Goal: Task Accomplishment & Management: Complete application form

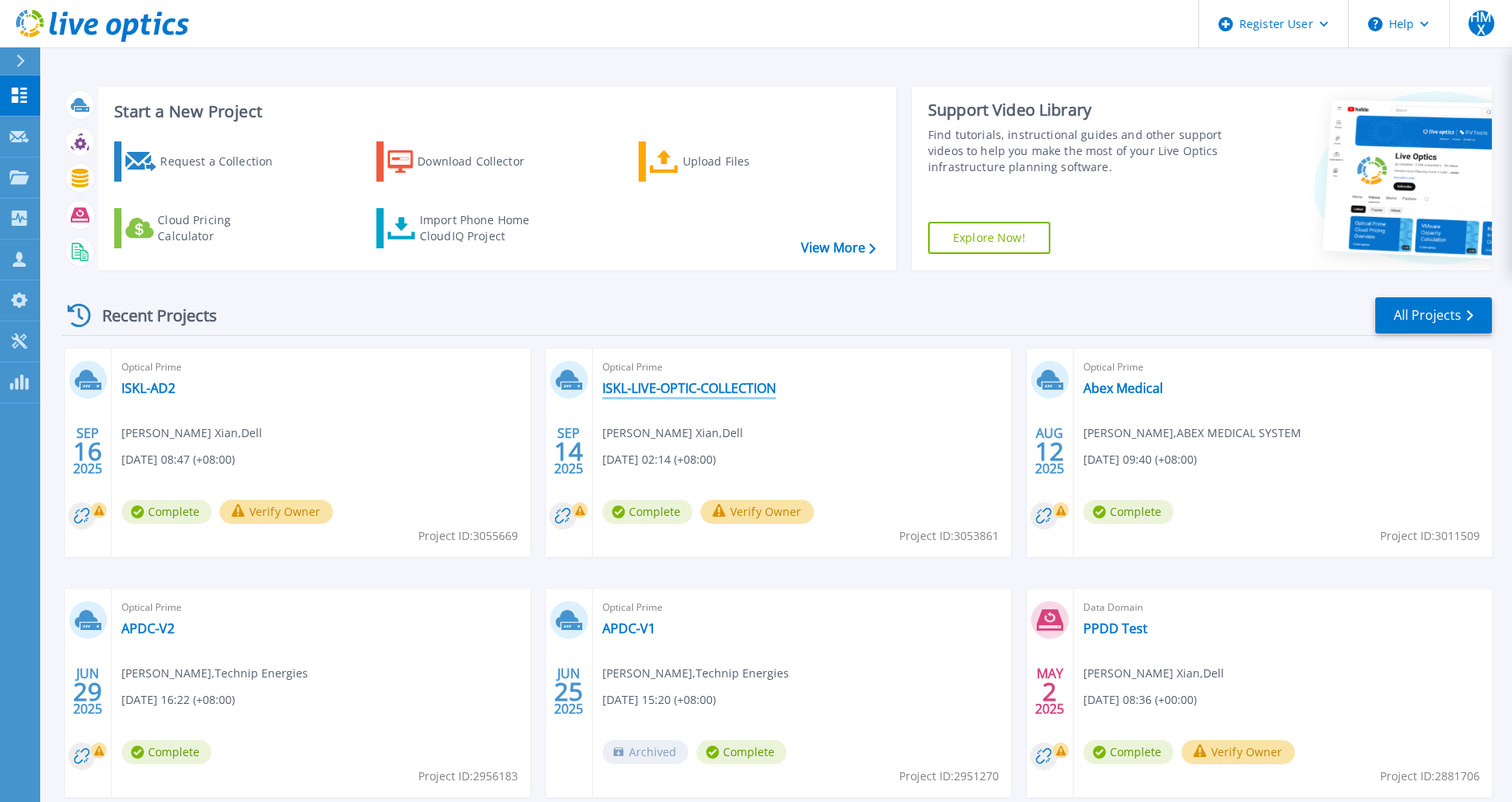
click at [712, 387] on link "ISKL-LIVE-OPTIC-COLLECTION" at bounding box center [689, 388] width 174 height 17
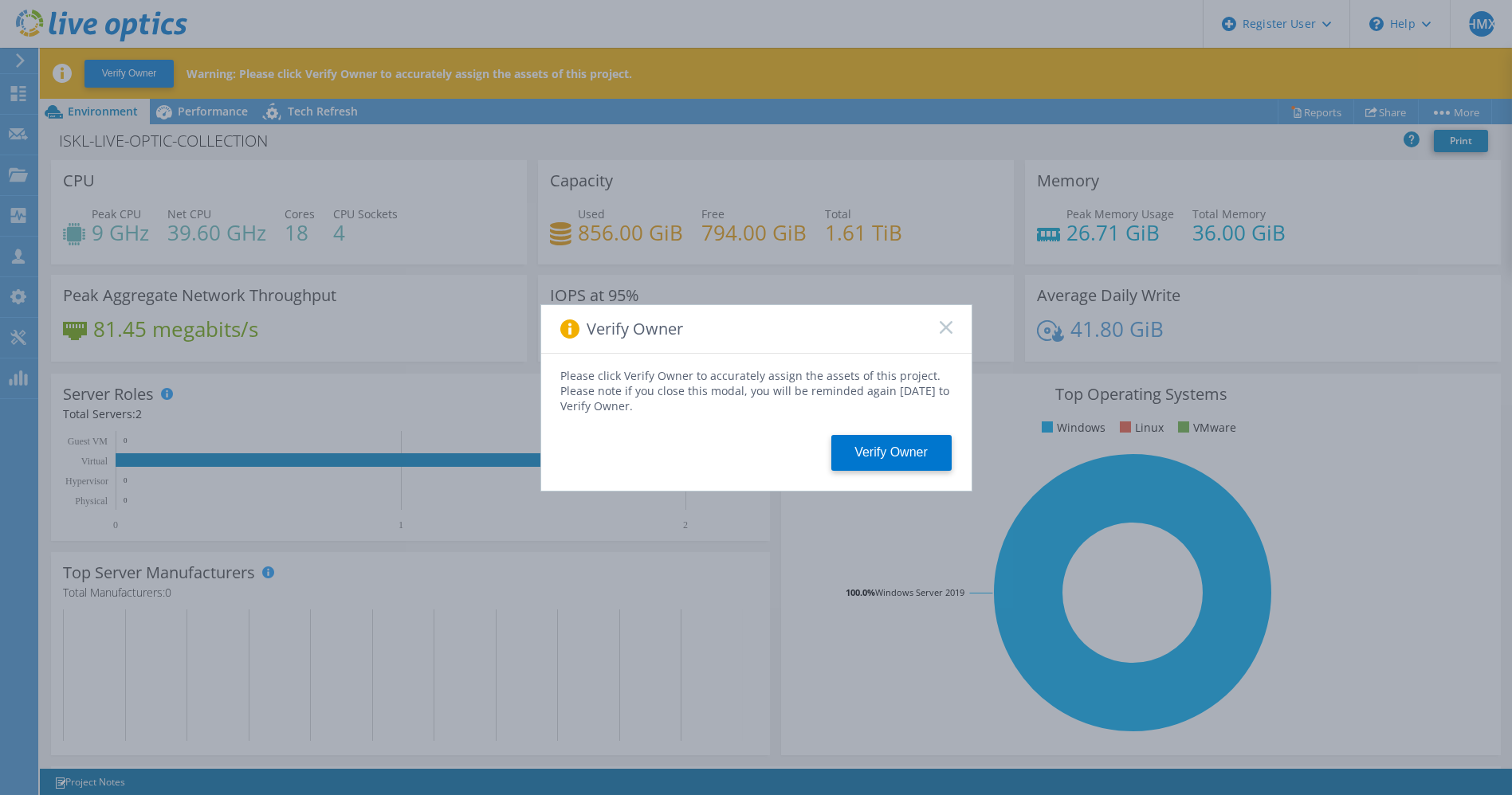
click at [948, 328] on rect at bounding box center [945, 327] width 14 height 14
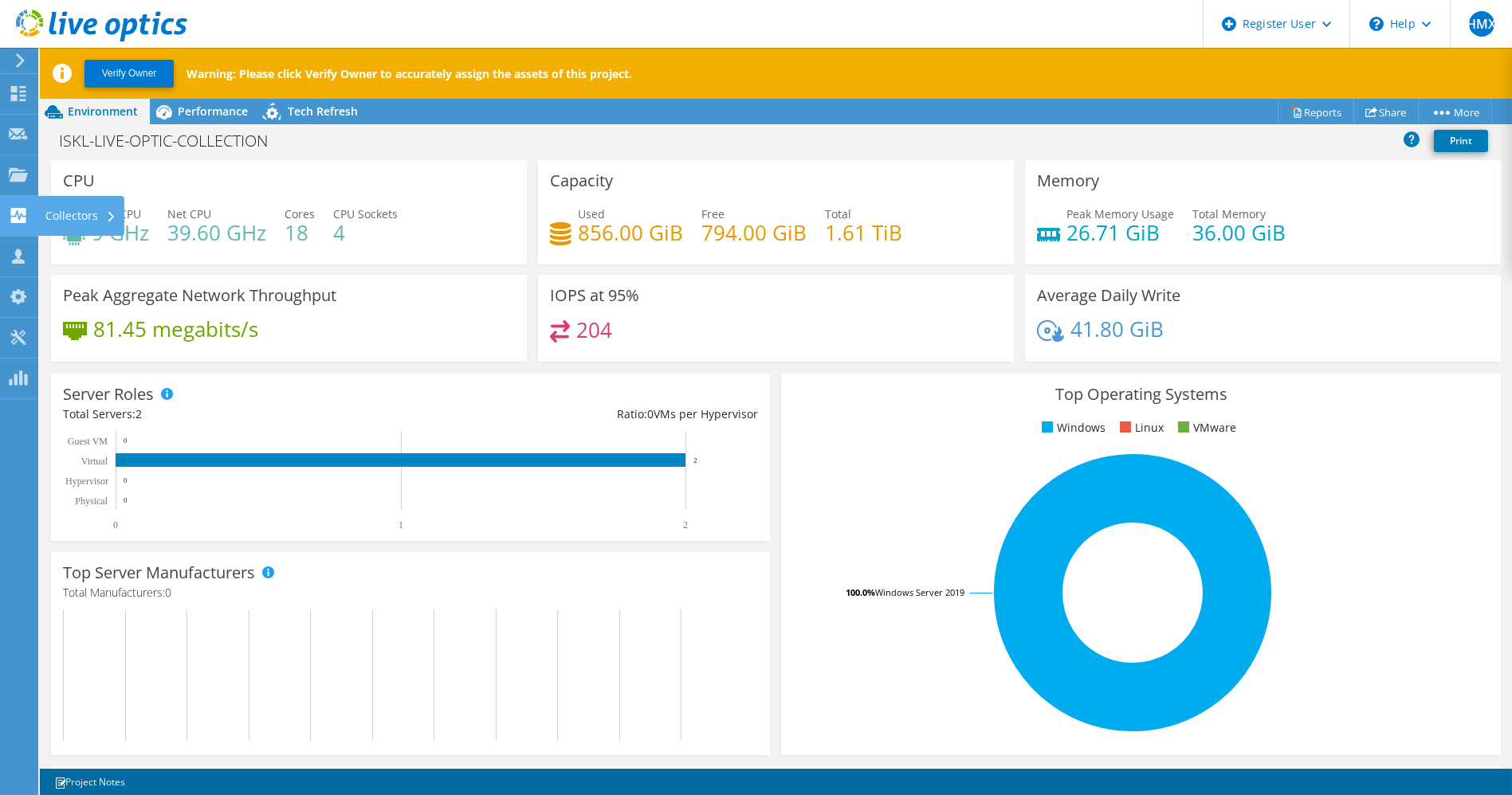
click at [20, 209] on use at bounding box center [18, 216] width 15 height 15
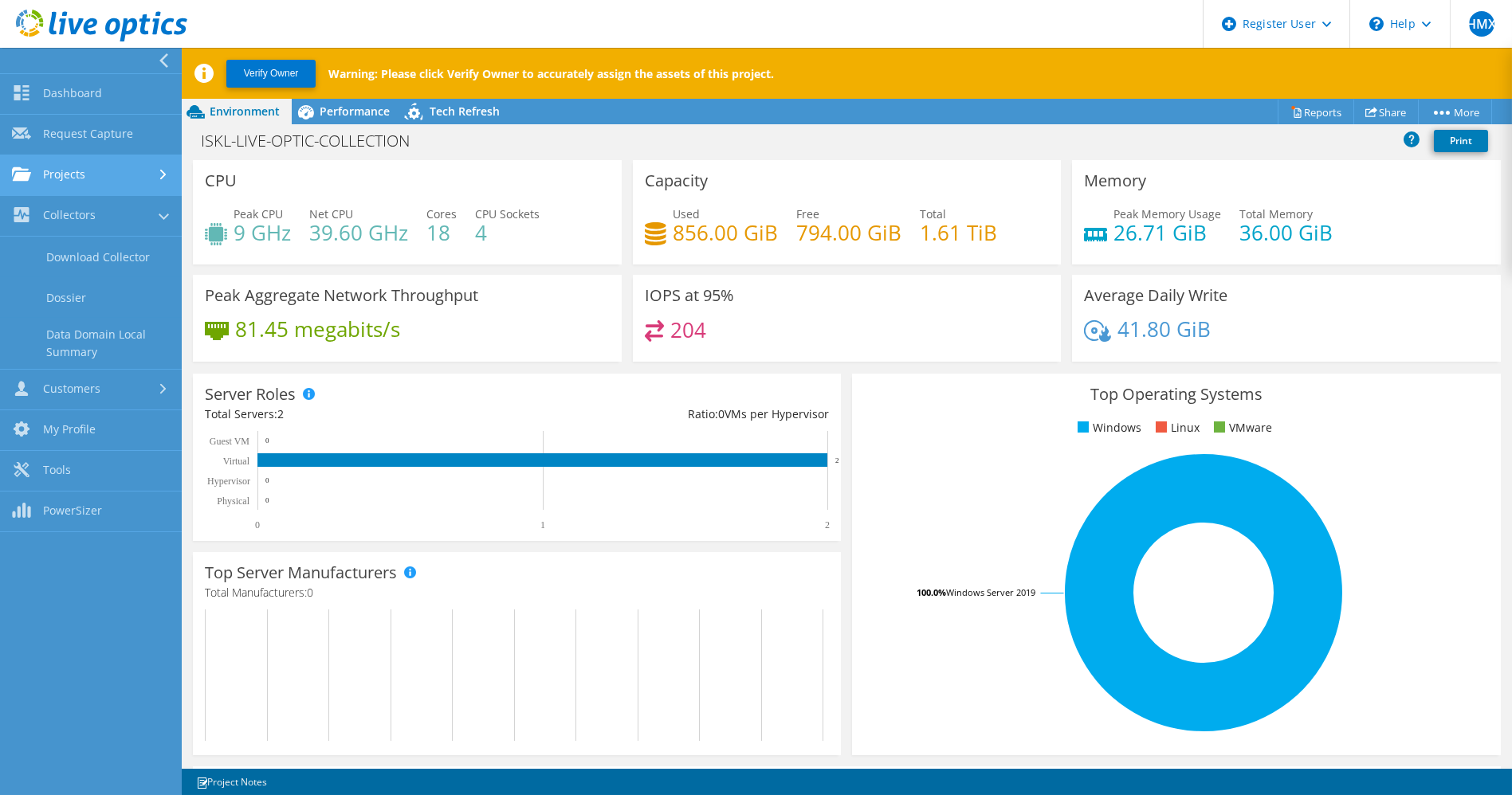
click at [80, 174] on link "Projects" at bounding box center [91, 176] width 182 height 41
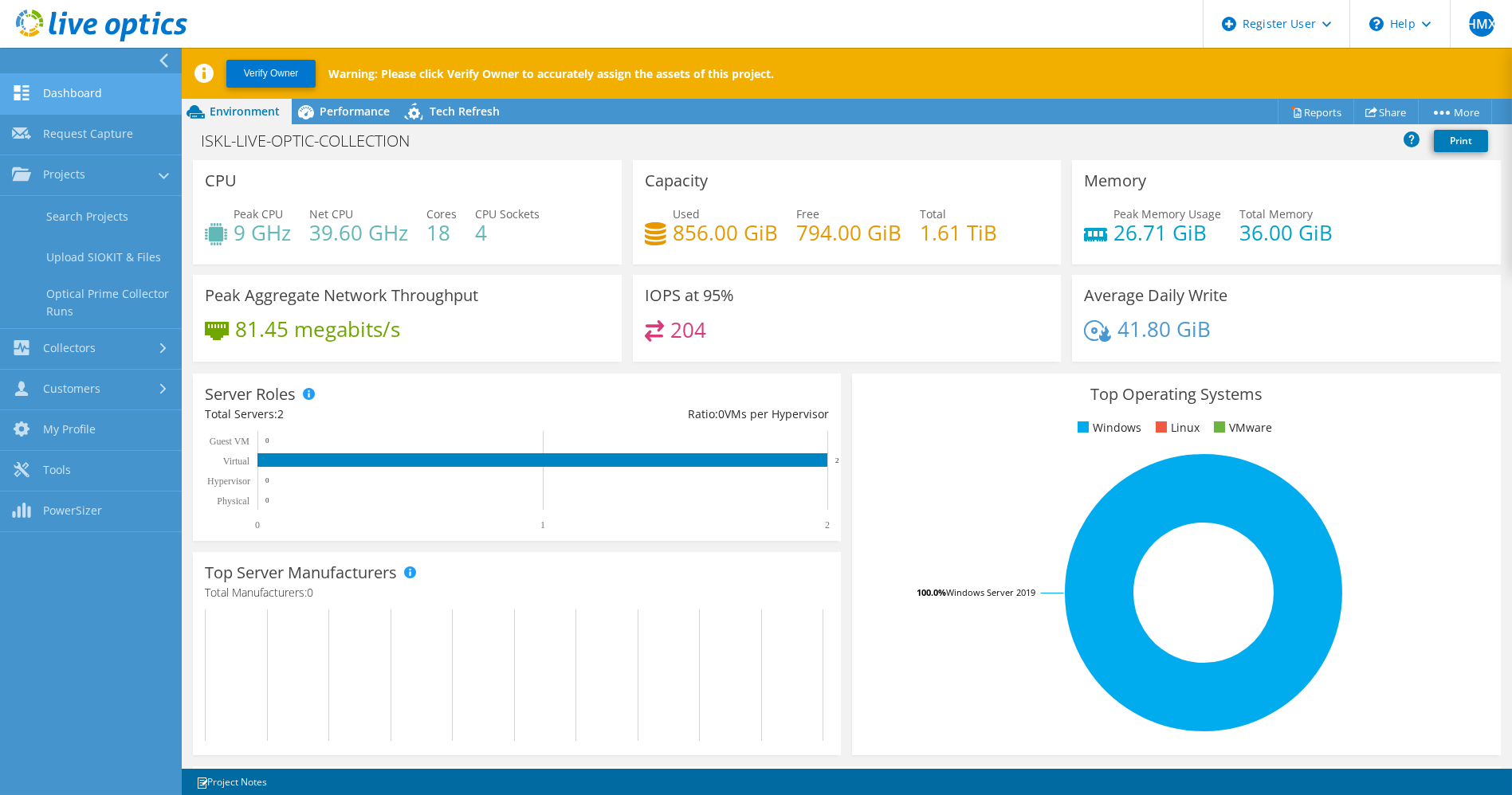
click at [74, 104] on link "Dashboard" at bounding box center [91, 94] width 182 height 41
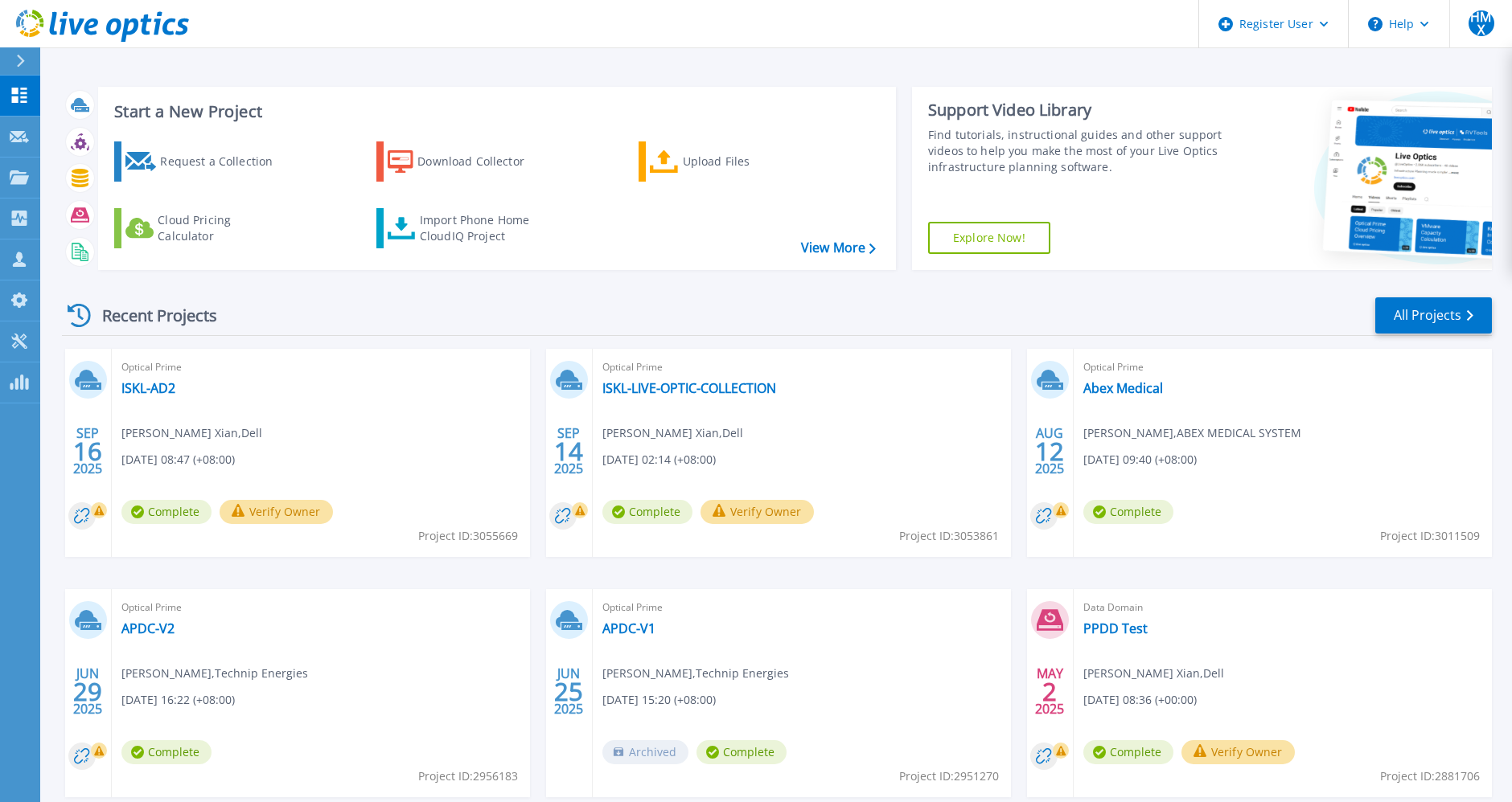
scroll to position [88, 0]
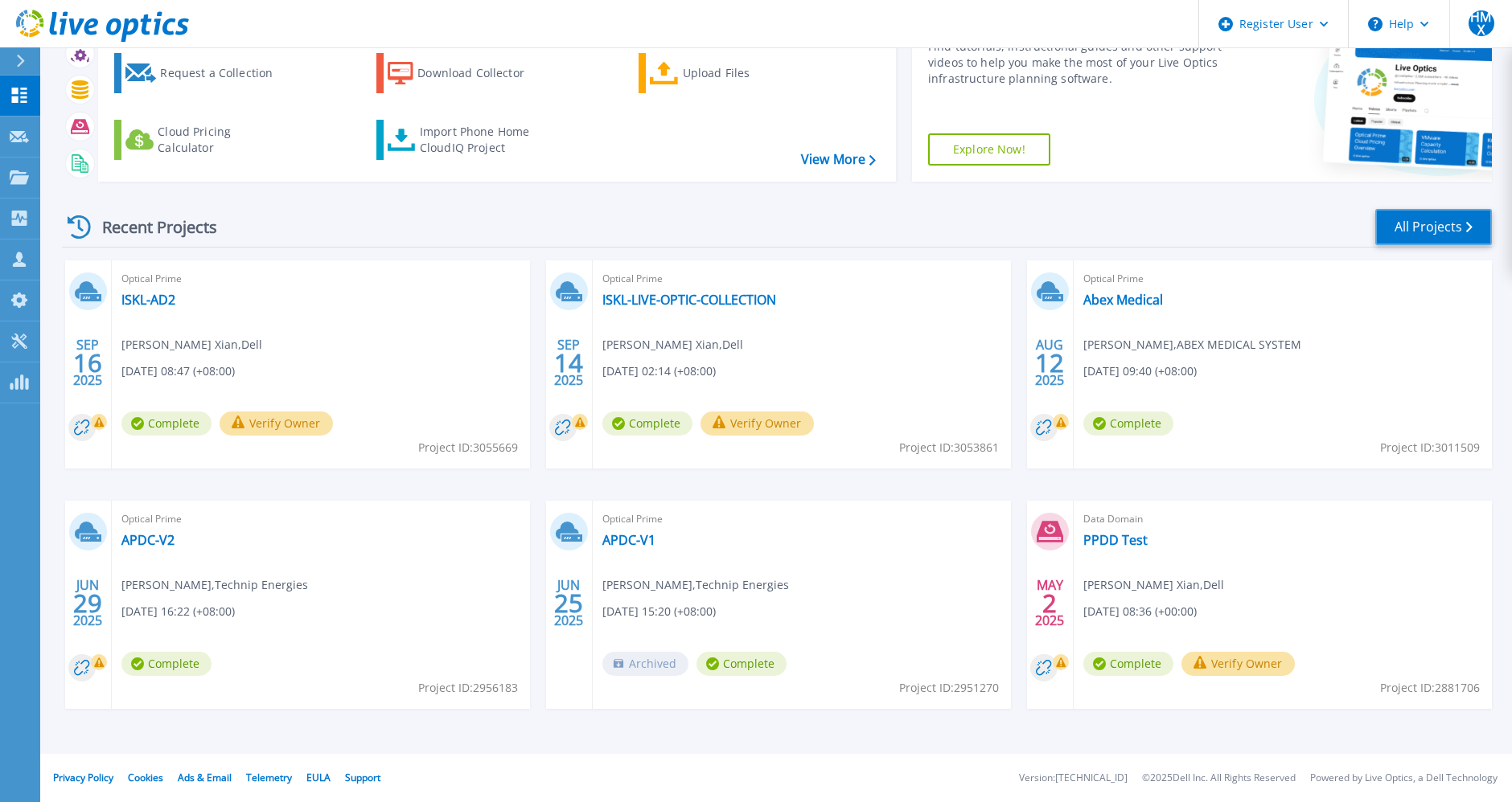
click at [1463, 228] on link "All Projects" at bounding box center [1433, 227] width 117 height 36
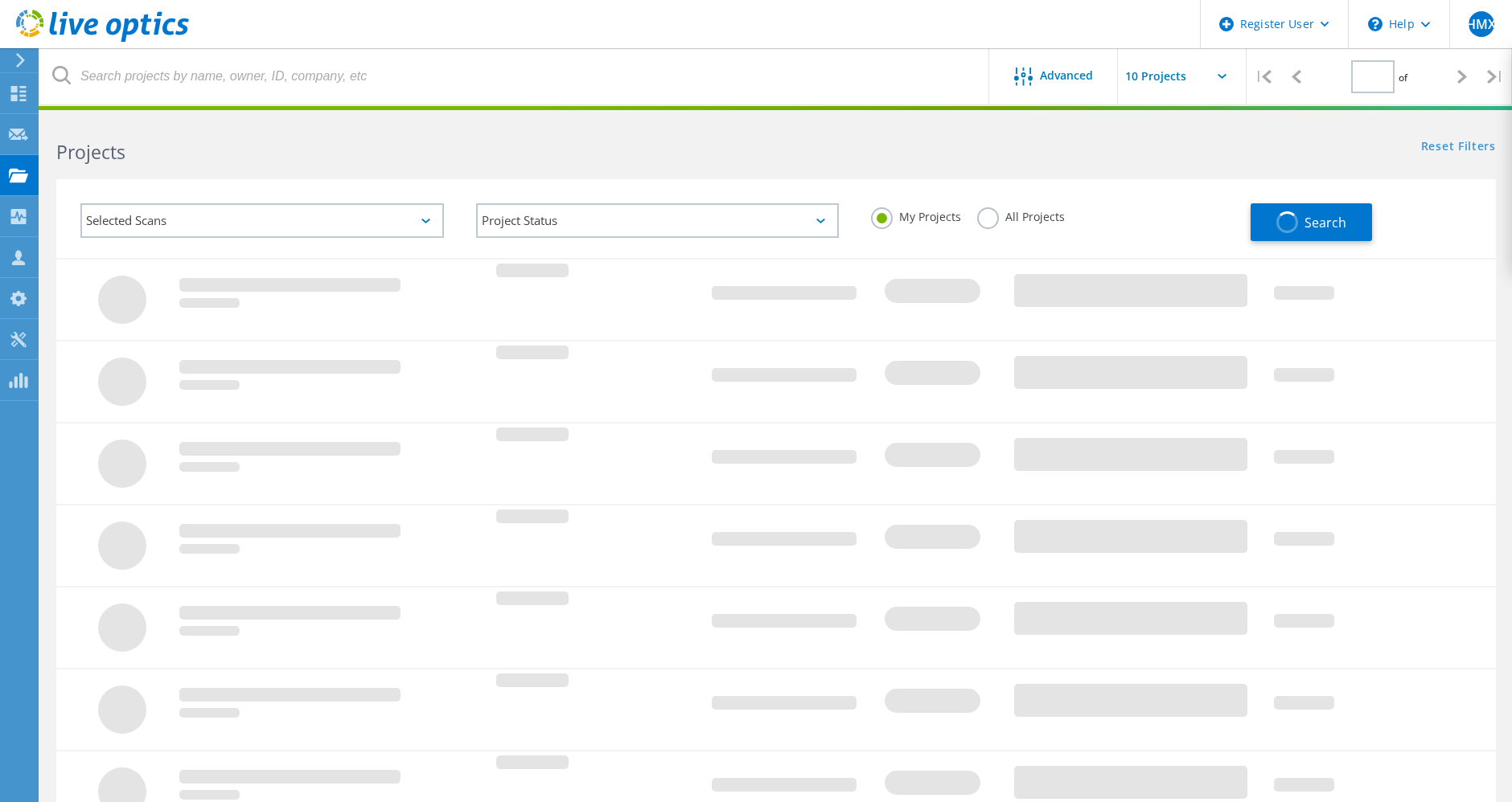
type input "3"
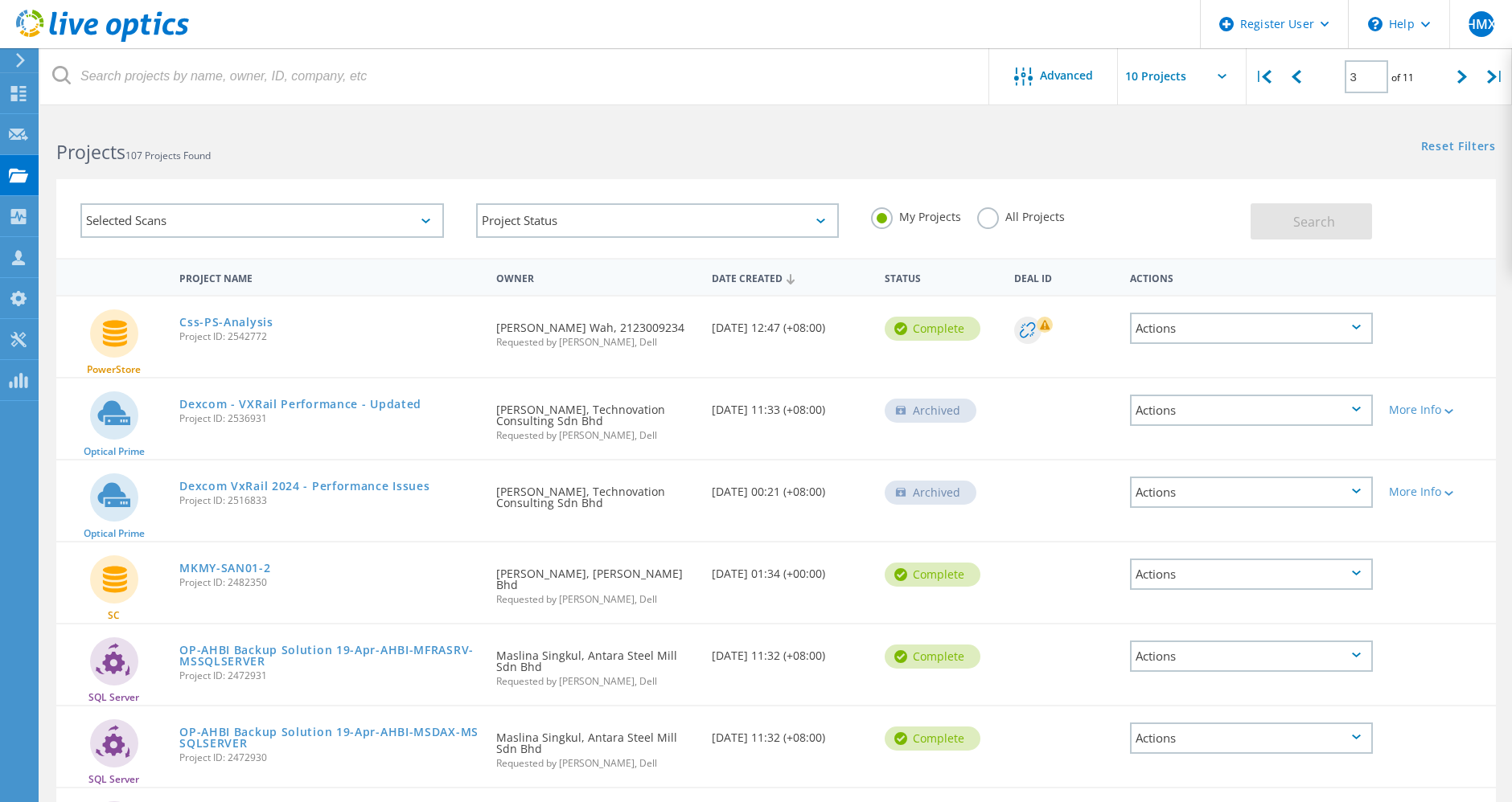
click at [1014, 218] on label "All Projects" at bounding box center [1020, 215] width 87 height 16
click at [0, 0] on input "All Projects" at bounding box center [0, 0] width 0 height 0
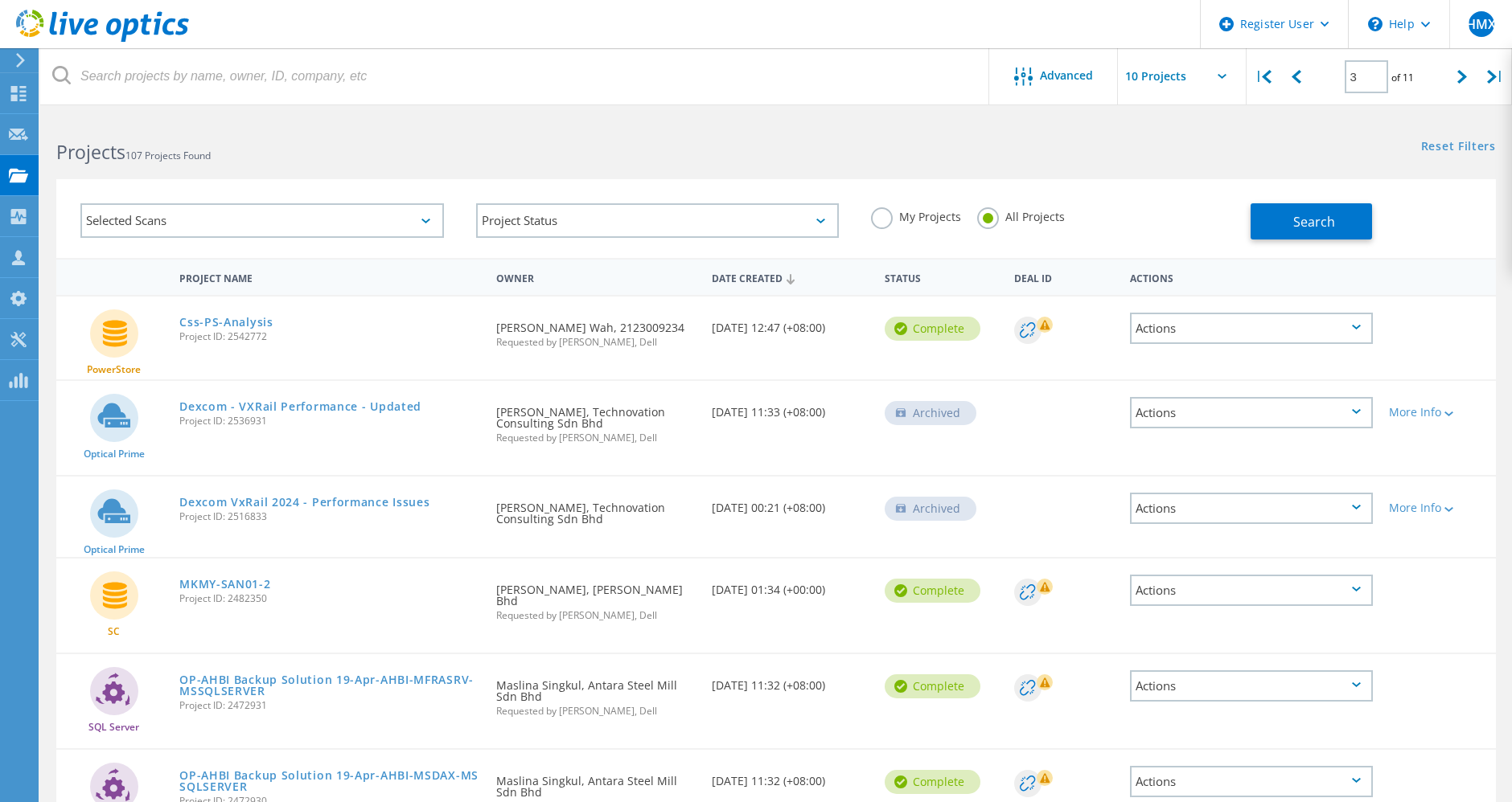
click at [1302, 240] on div "Selected Scans Project Status In Progress Complete Published Anonymous Archived…" at bounding box center [776, 218] width 1439 height 79
click at [1308, 220] on span "Search" at bounding box center [1315, 221] width 42 height 17
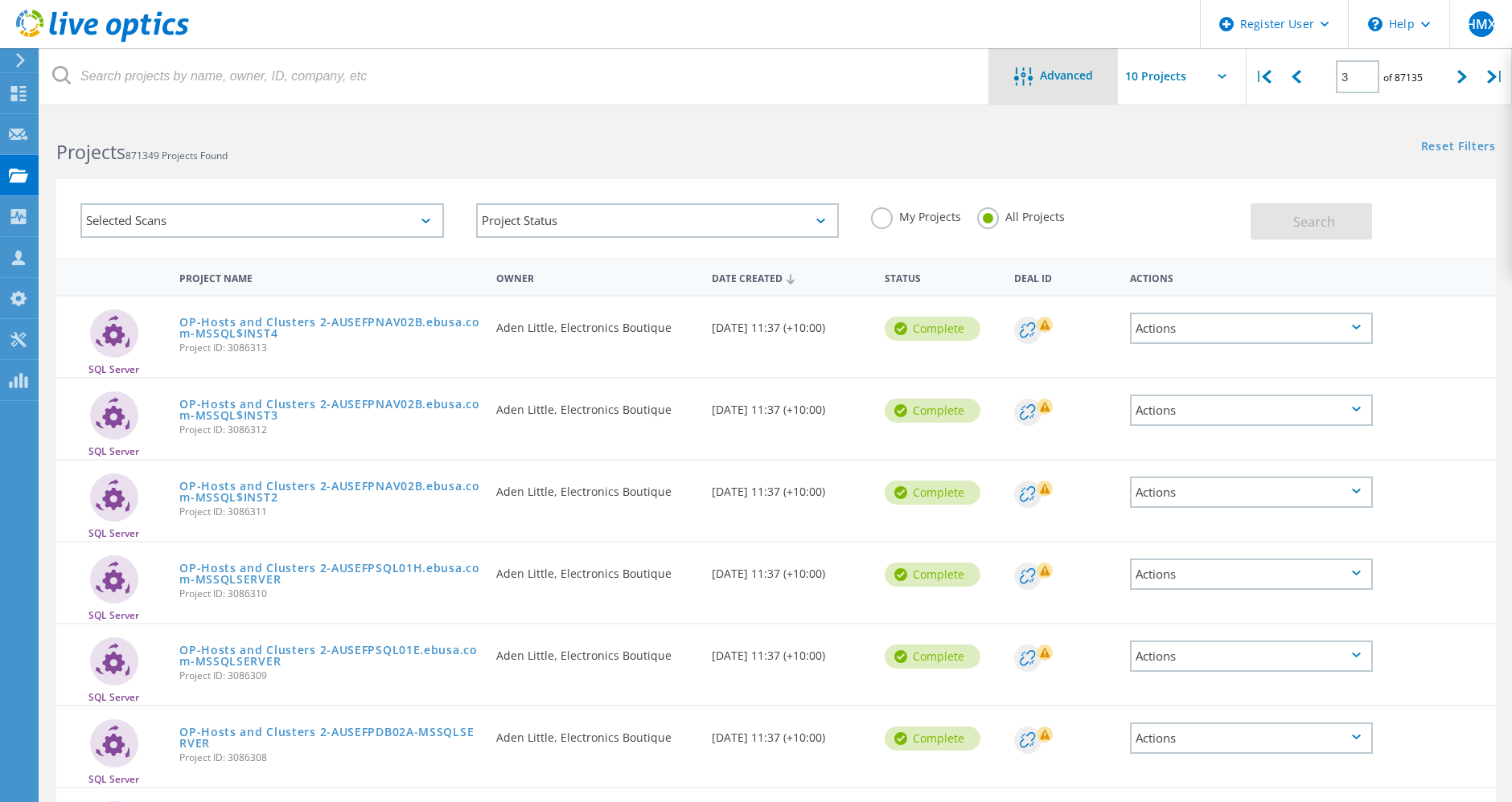
click at [1090, 74] on span "Advanced" at bounding box center [1068, 75] width 53 height 11
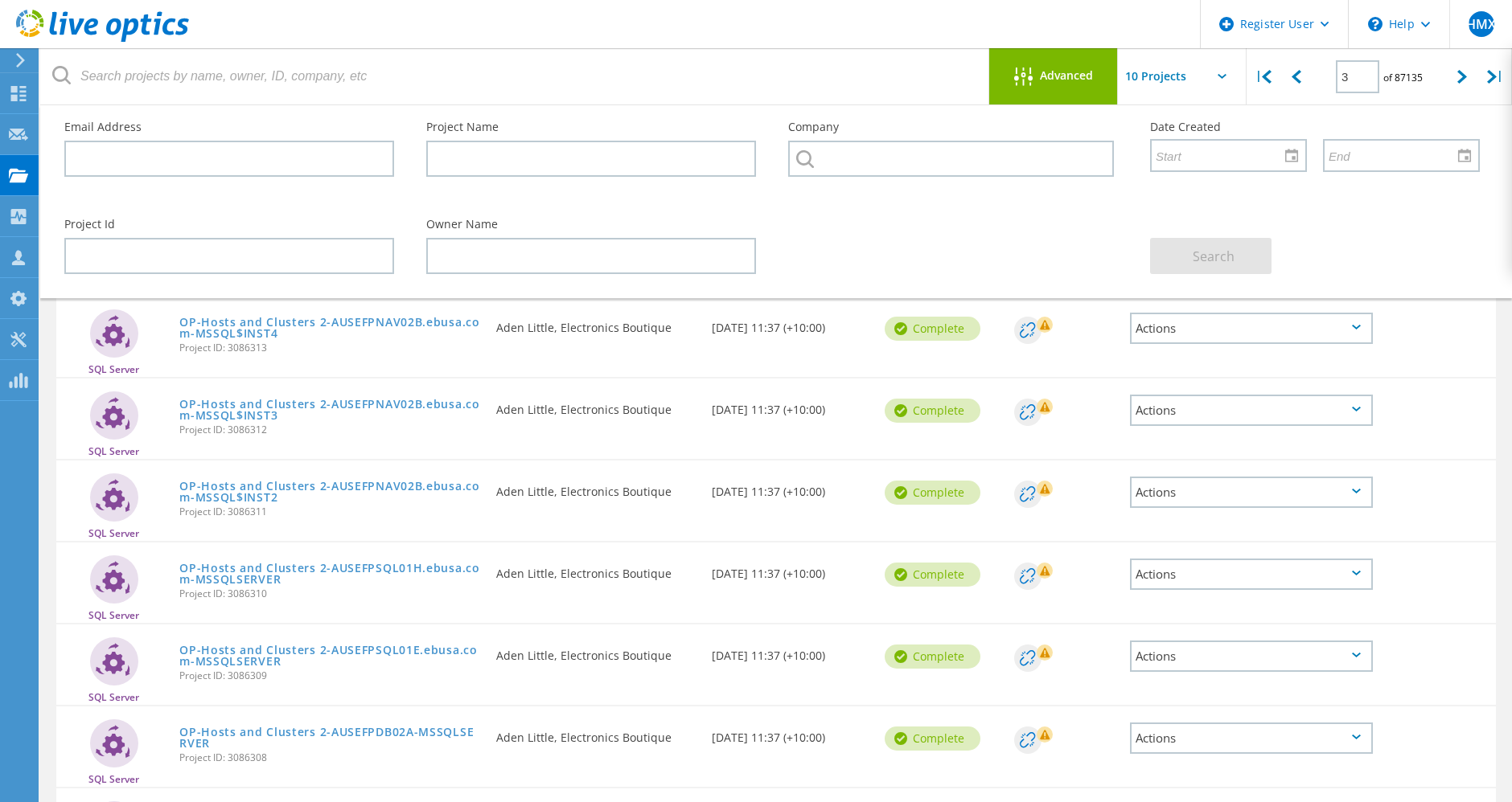
click at [1090, 74] on span "Advanced" at bounding box center [1068, 75] width 53 height 11
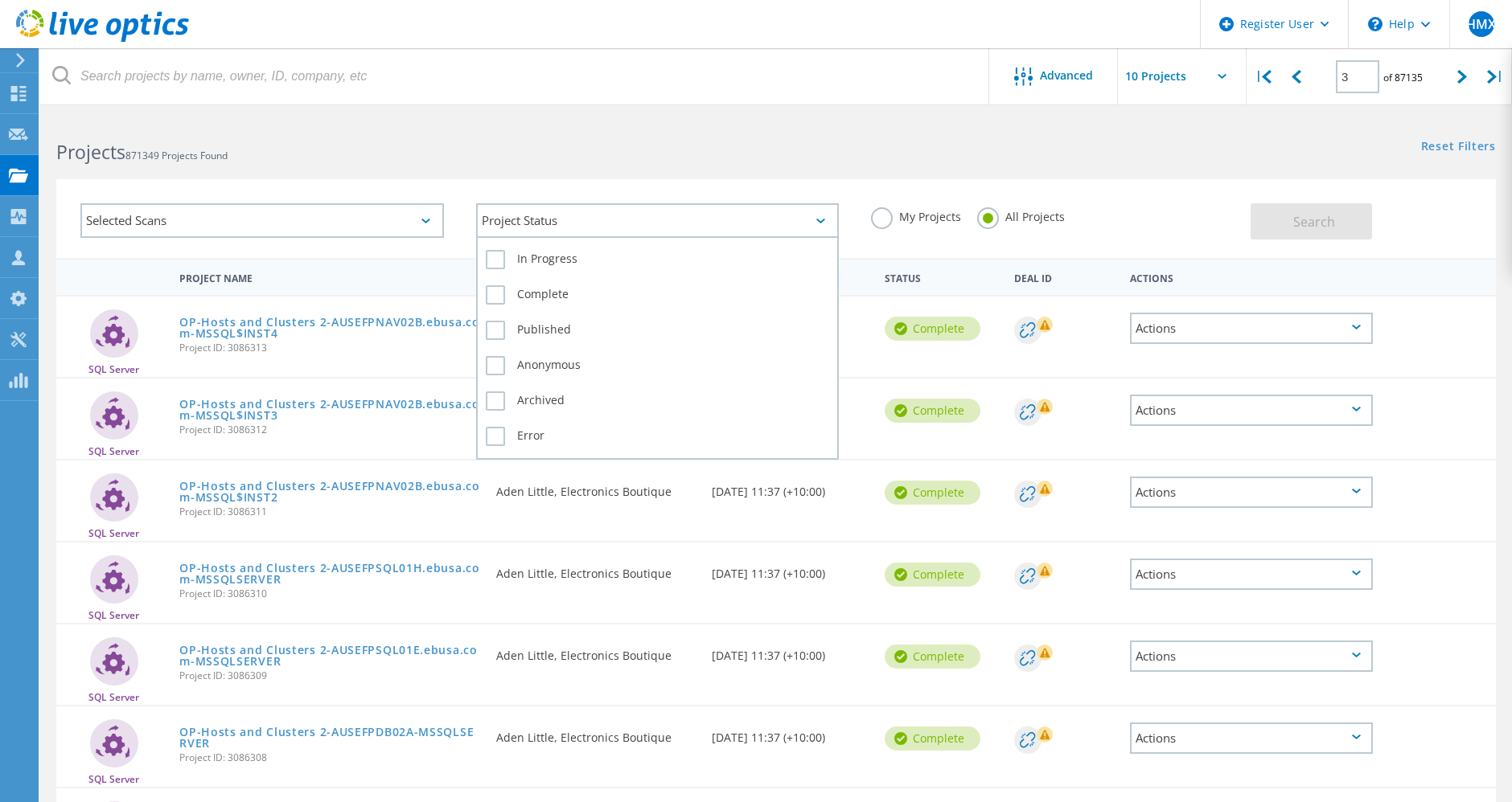
click at [724, 209] on div "Project Status" at bounding box center [658, 221] width 364 height 35
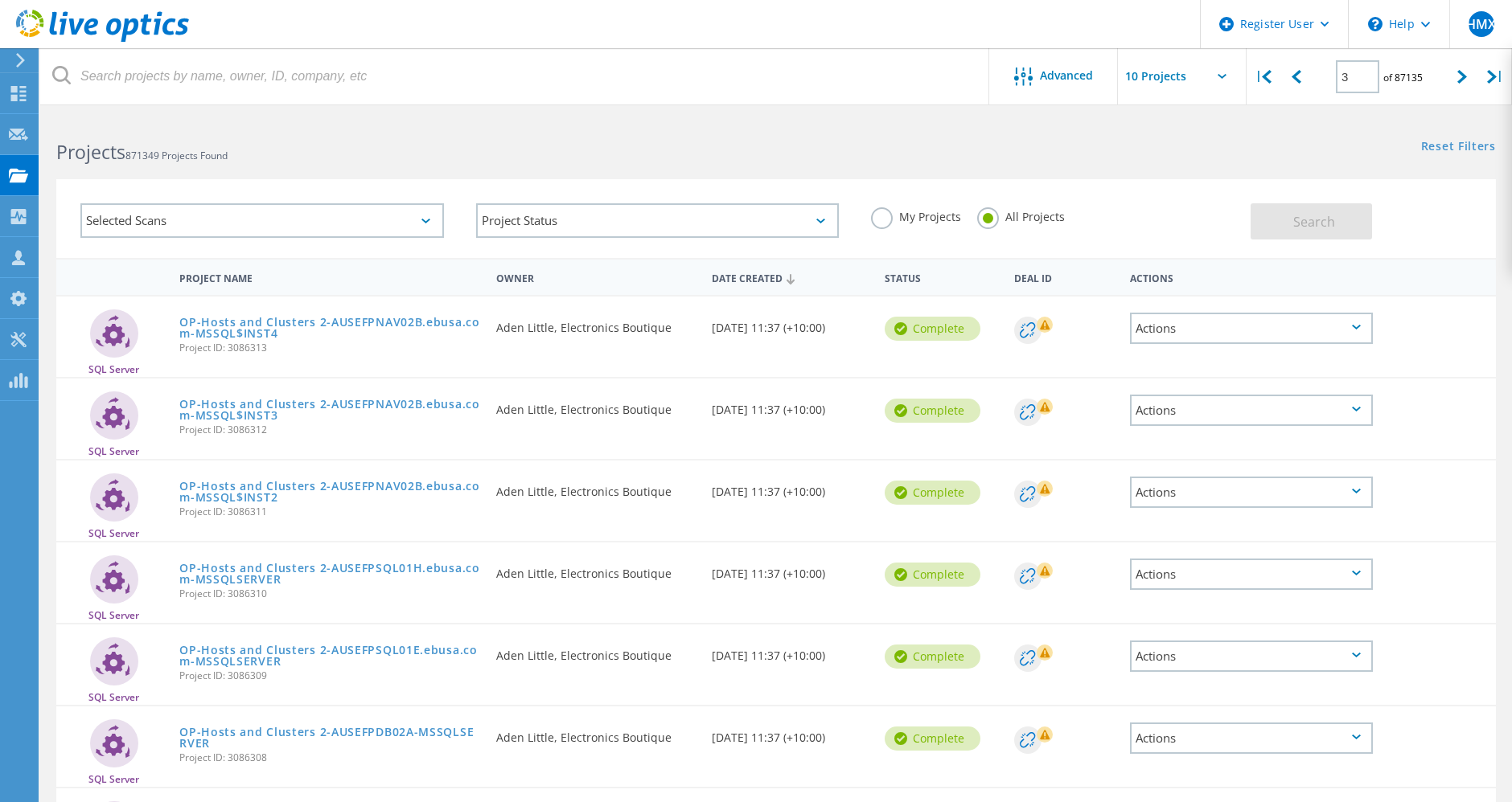
click at [380, 204] on div "Selected Scans" at bounding box center [263, 221] width 364 height 35
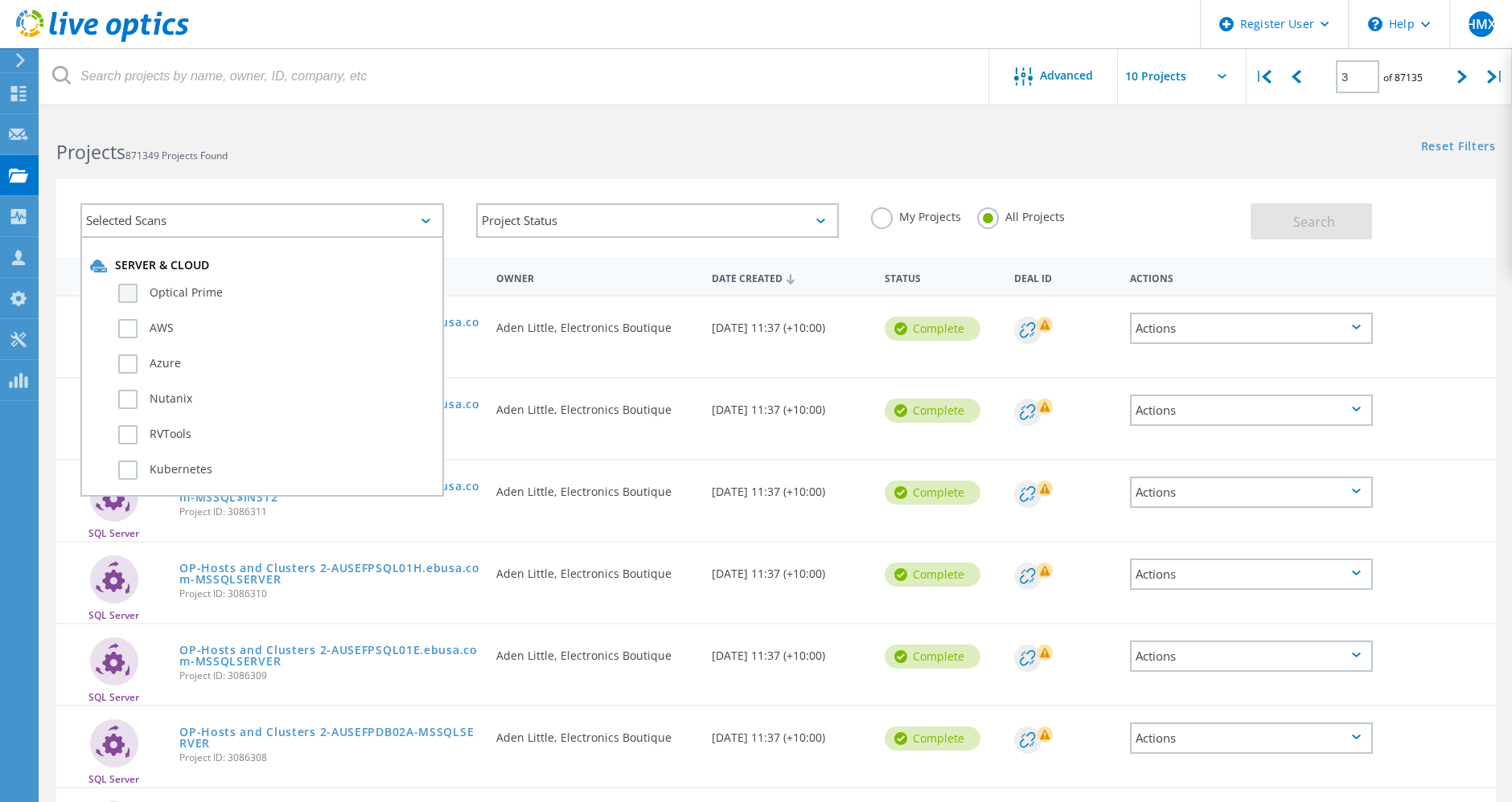
click at [205, 294] on label "Optical Prime" at bounding box center [276, 293] width 316 height 19
click at [0, 0] on input "Optical Prime" at bounding box center [0, 0] width 0 height 0
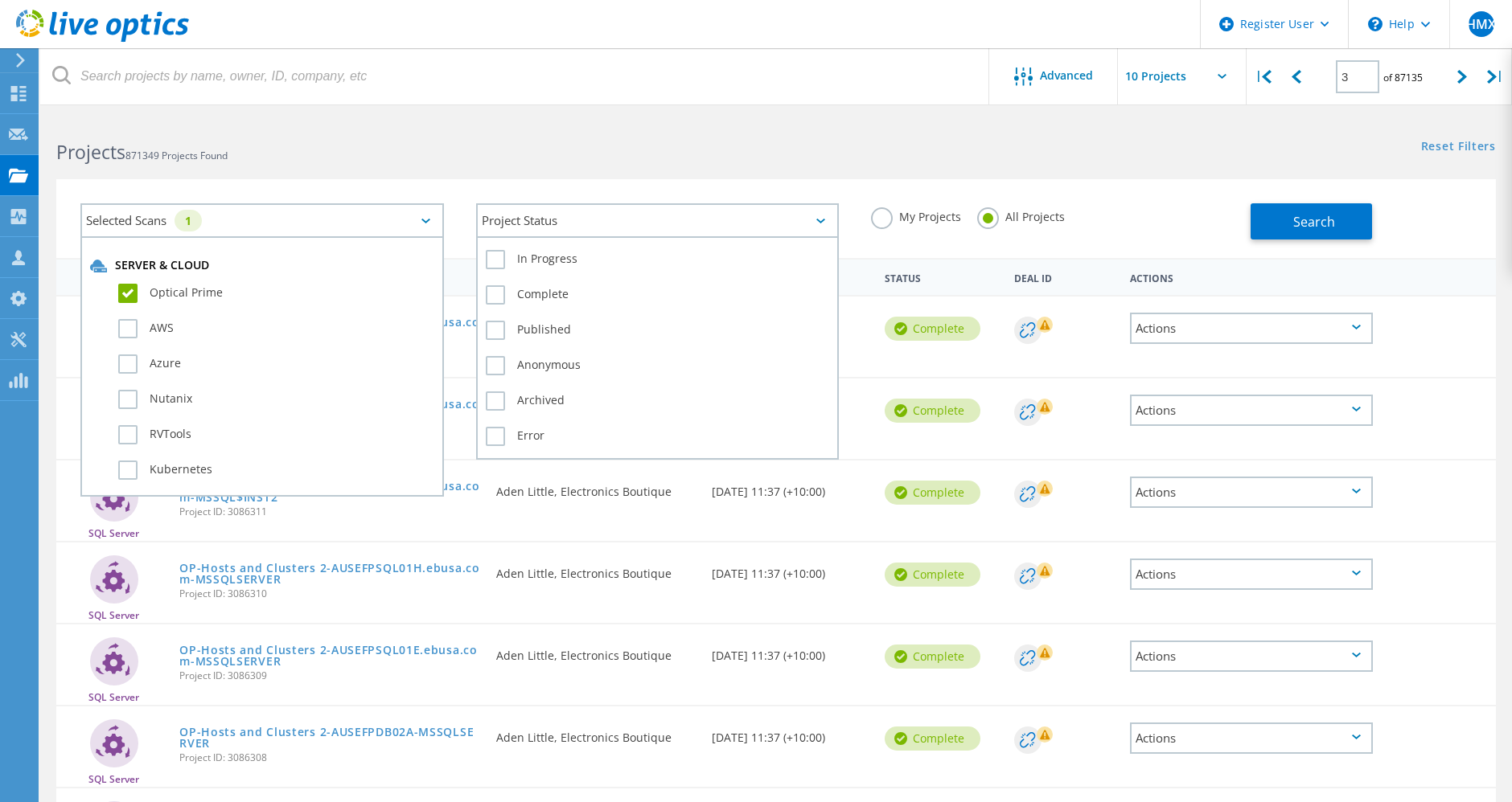
click at [600, 204] on div "Project Status" at bounding box center [658, 221] width 364 height 35
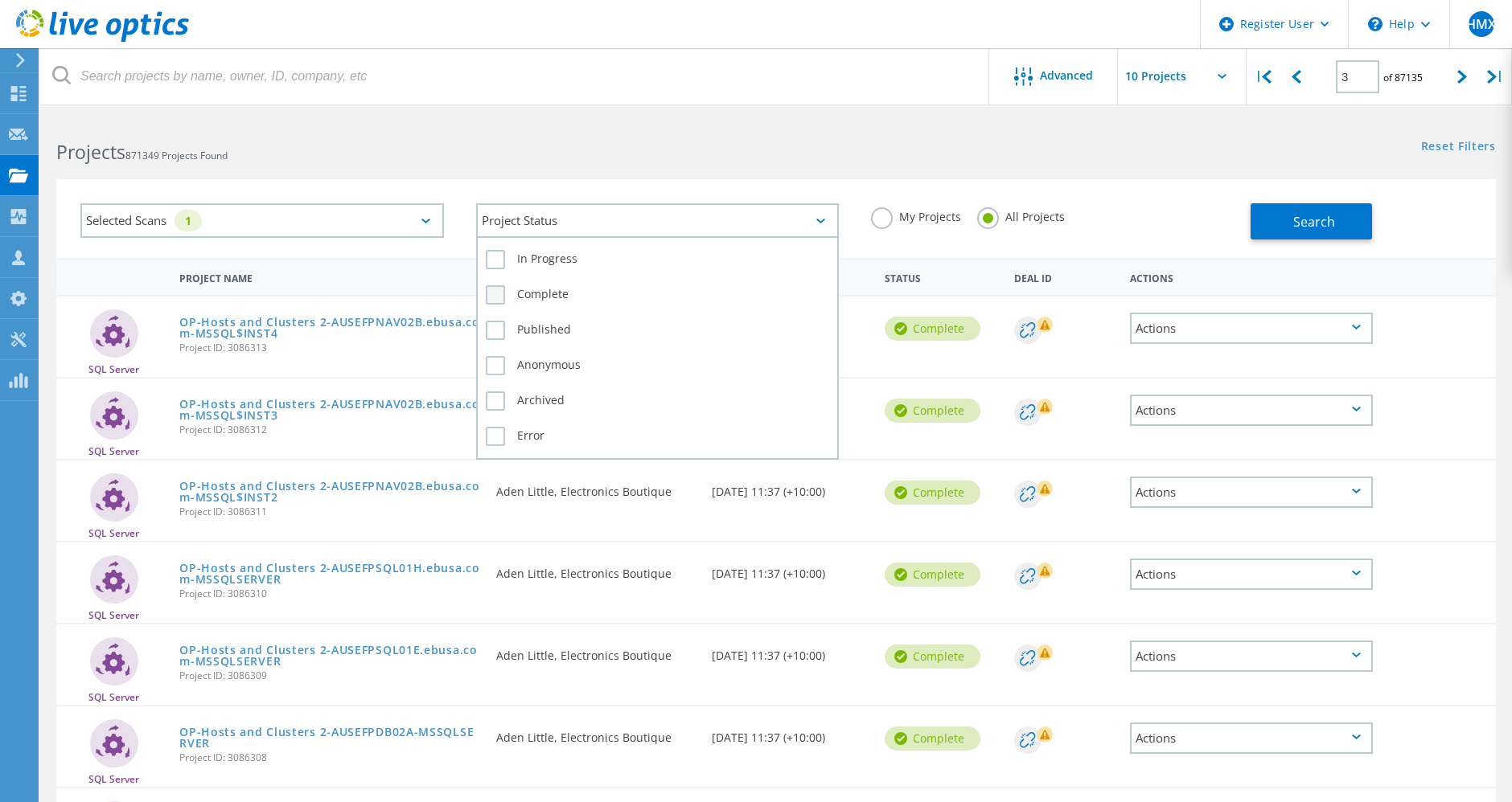
click at [557, 291] on label "Complete" at bounding box center [657, 295] width 344 height 19
click at [0, 0] on input "Complete" at bounding box center [0, 0] width 0 height 0
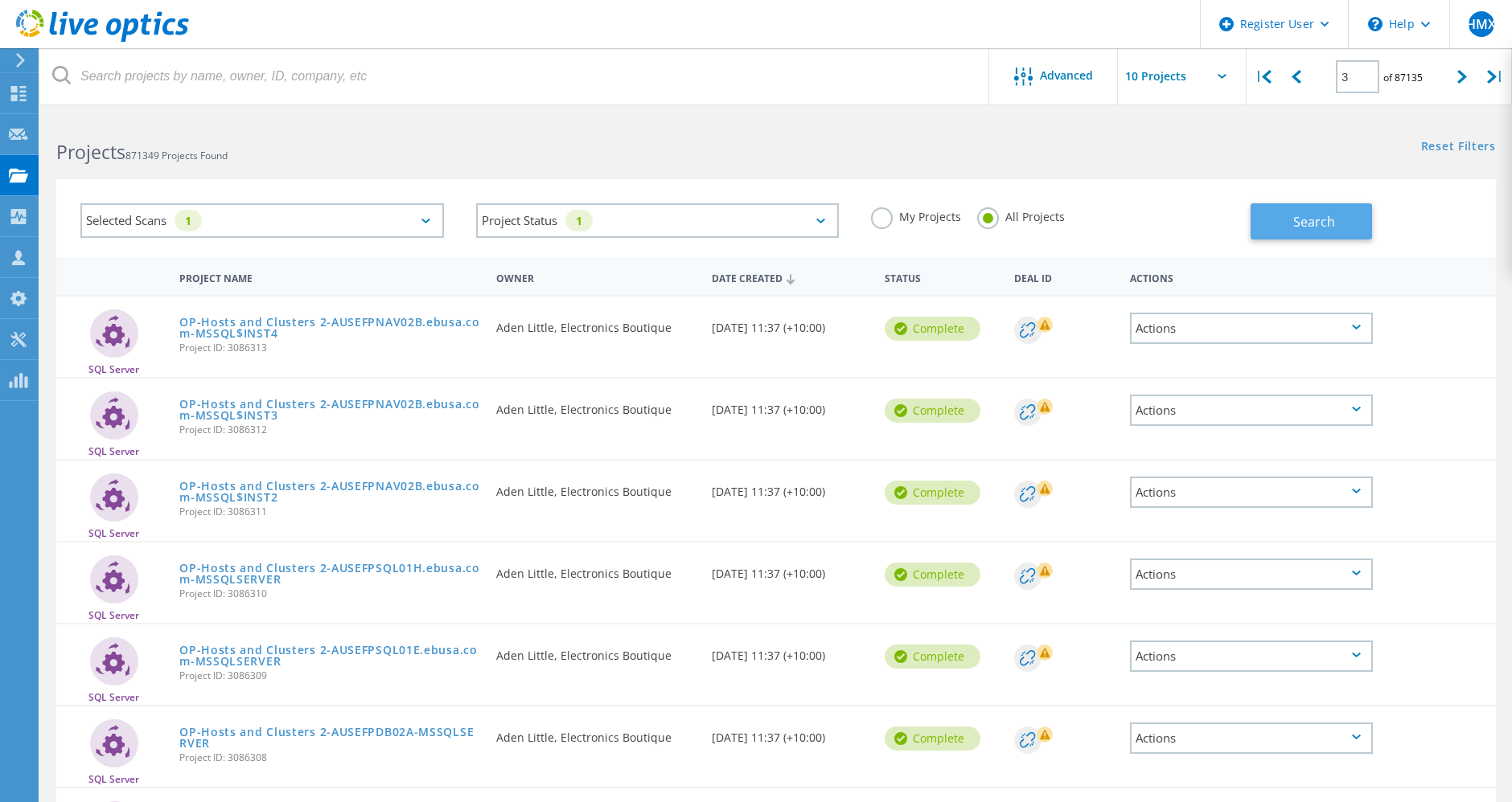
click at [1285, 225] on button "Search" at bounding box center [1311, 221] width 121 height 36
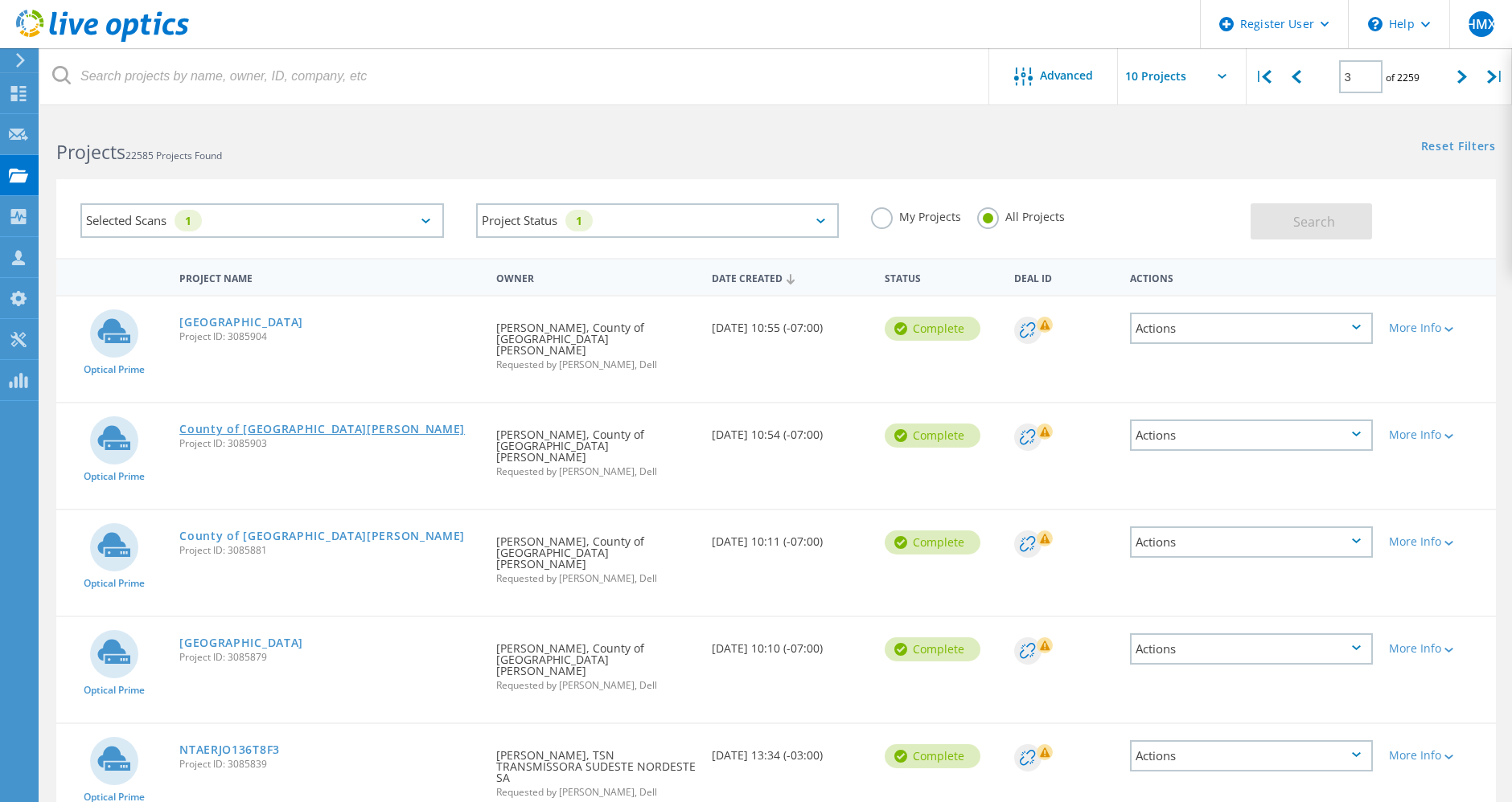
click at [299, 424] on link "County of Santa Barbara" at bounding box center [321, 429] width 286 height 11
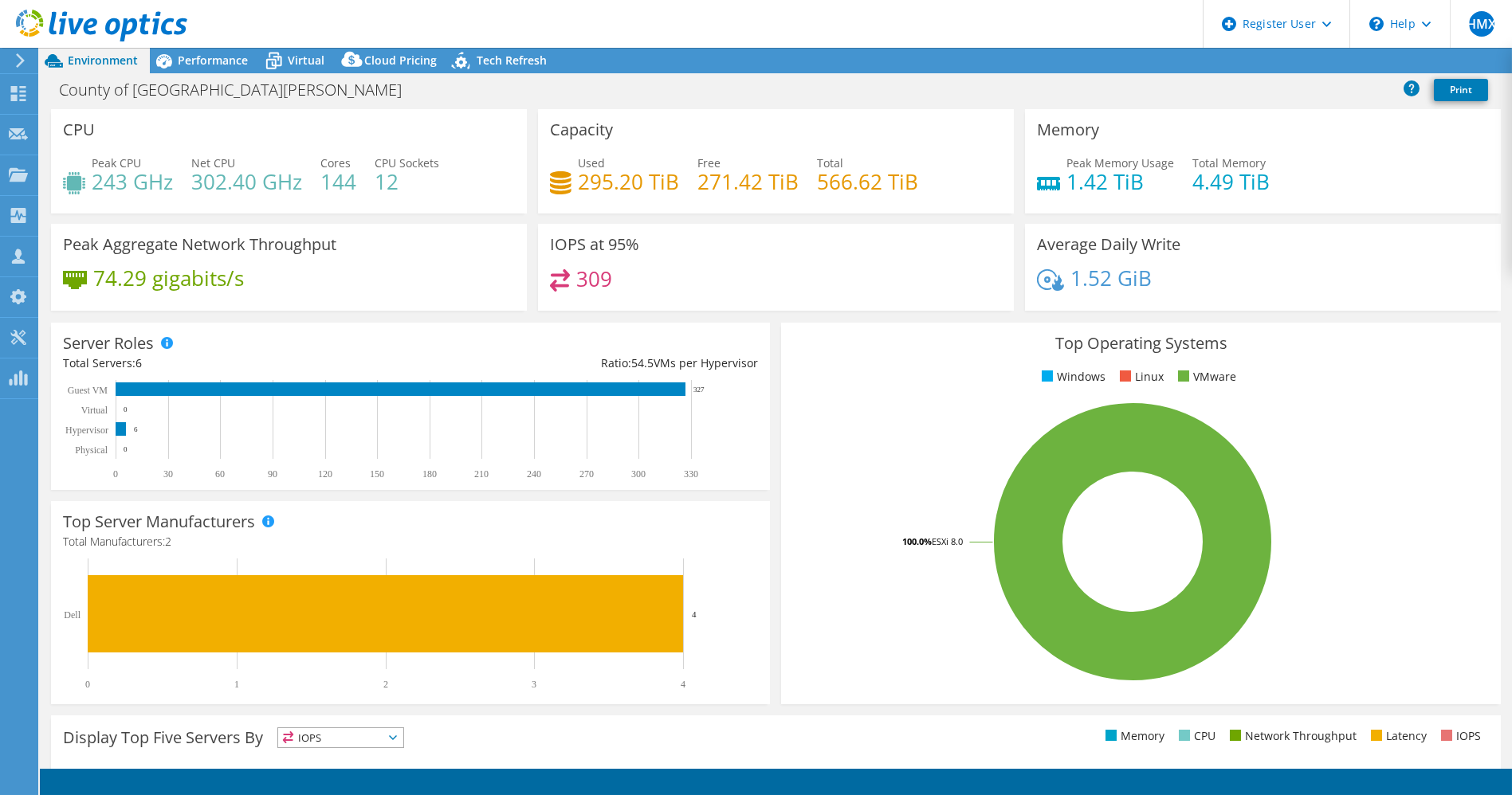
select select "USD"
click at [216, 53] on span "Performance" at bounding box center [212, 60] width 70 height 15
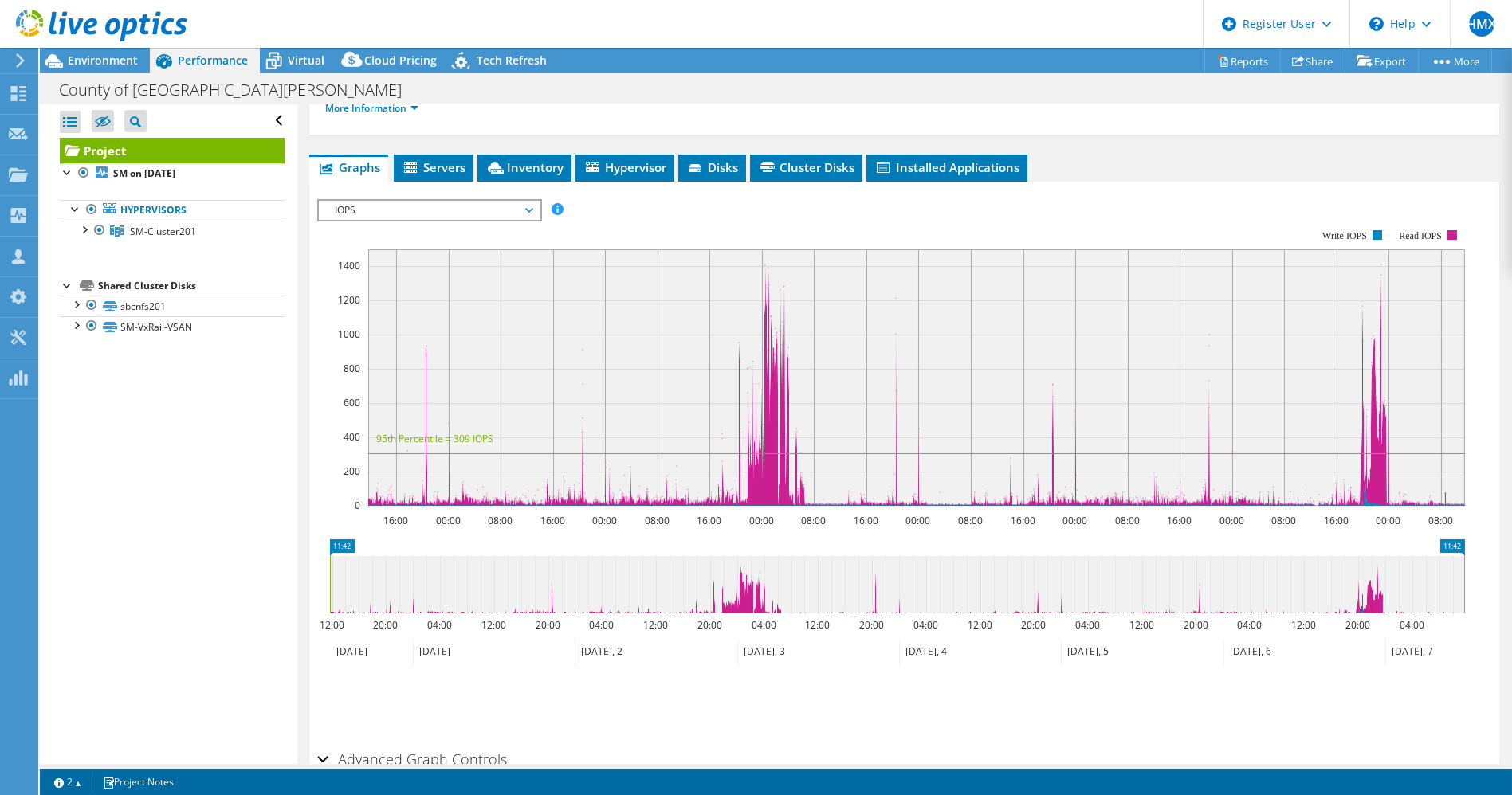
scroll to position [272, 0]
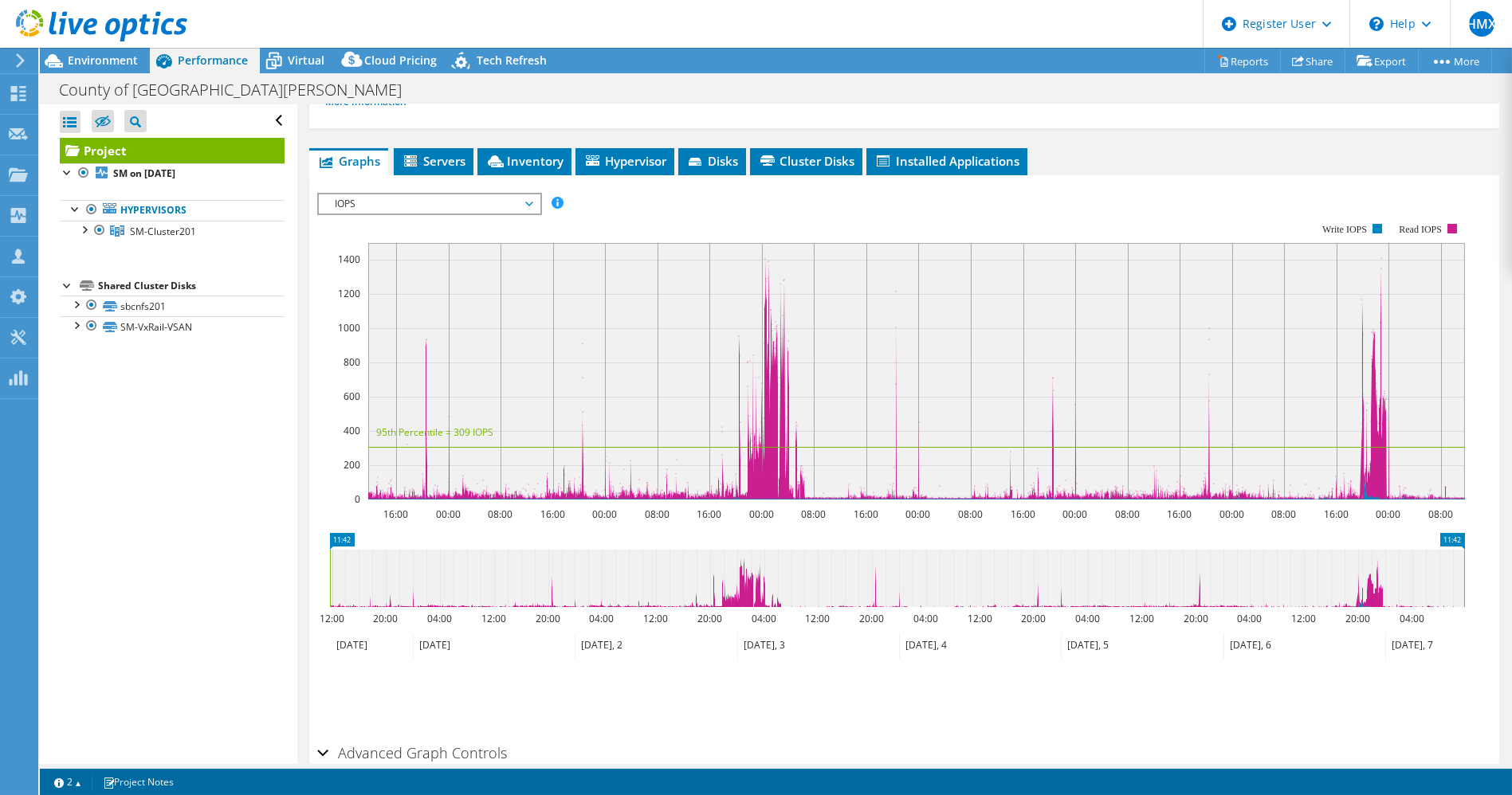
click at [464, 195] on span "IOPS" at bounding box center [428, 204] width 205 height 19
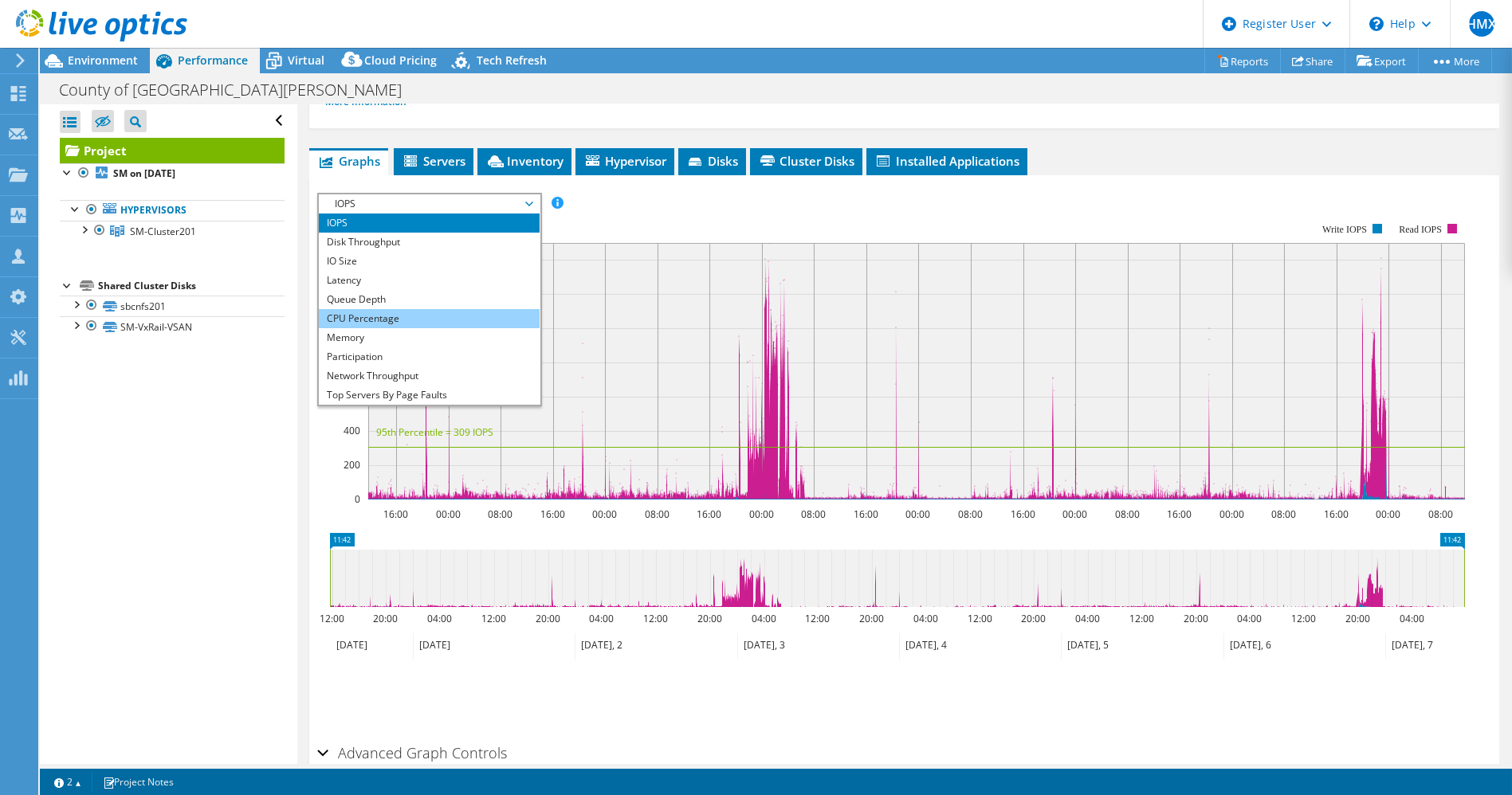
click at [394, 309] on li "CPU Percentage" at bounding box center [428, 318] width 221 height 19
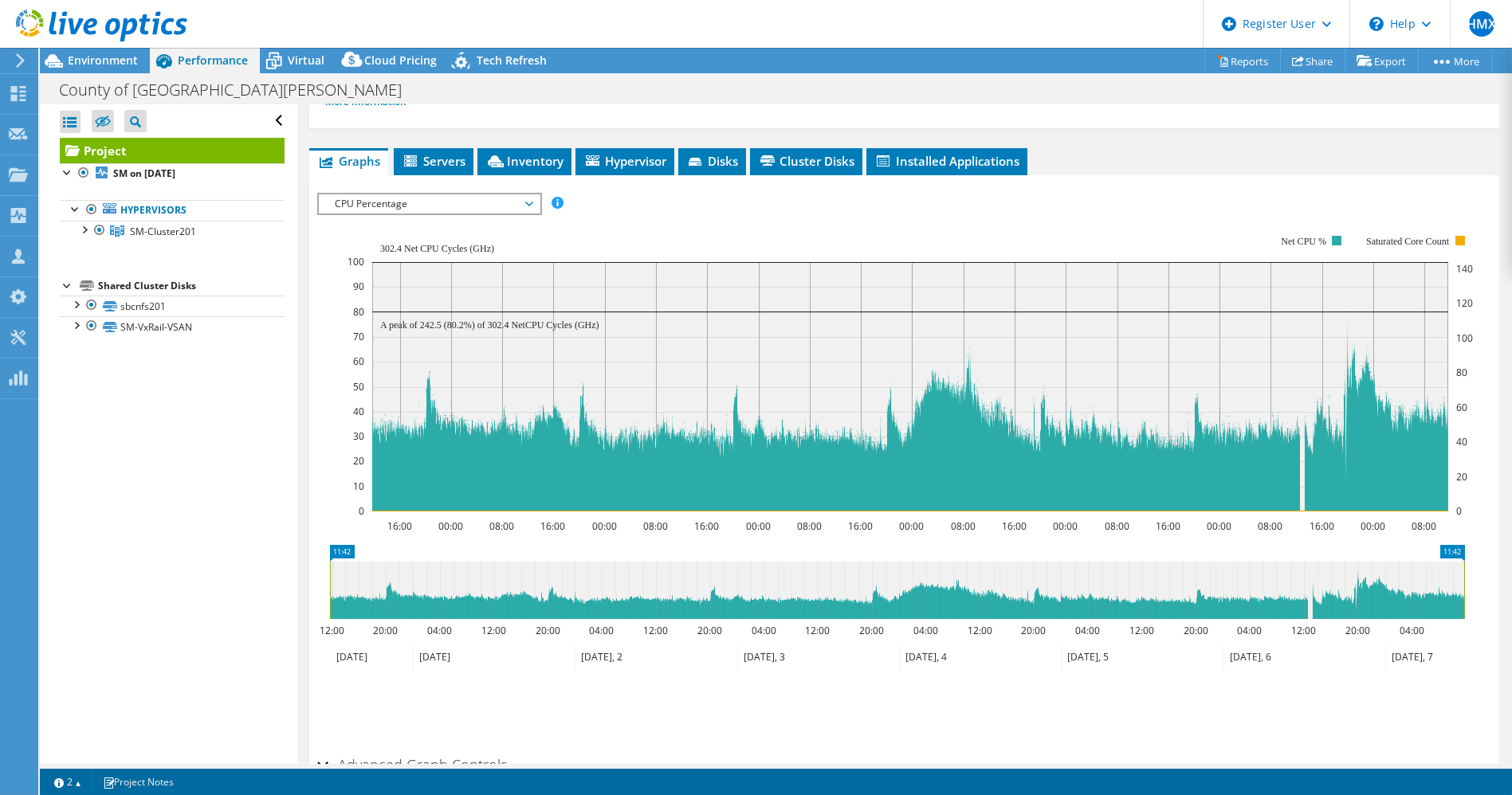
click at [489, 195] on span "CPU Percentage" at bounding box center [428, 204] width 205 height 19
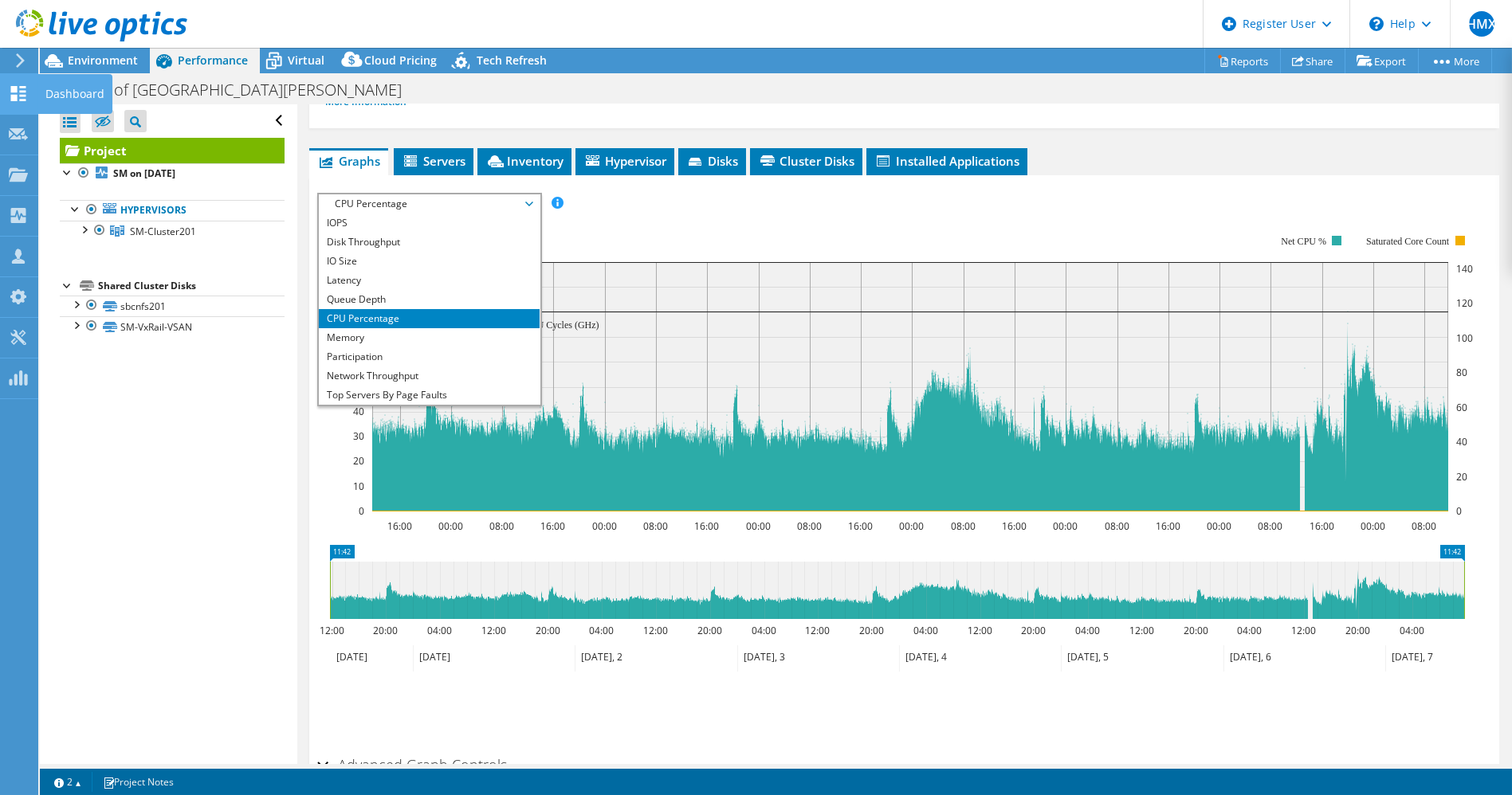
click at [10, 102] on div at bounding box center [18, 95] width 19 height 17
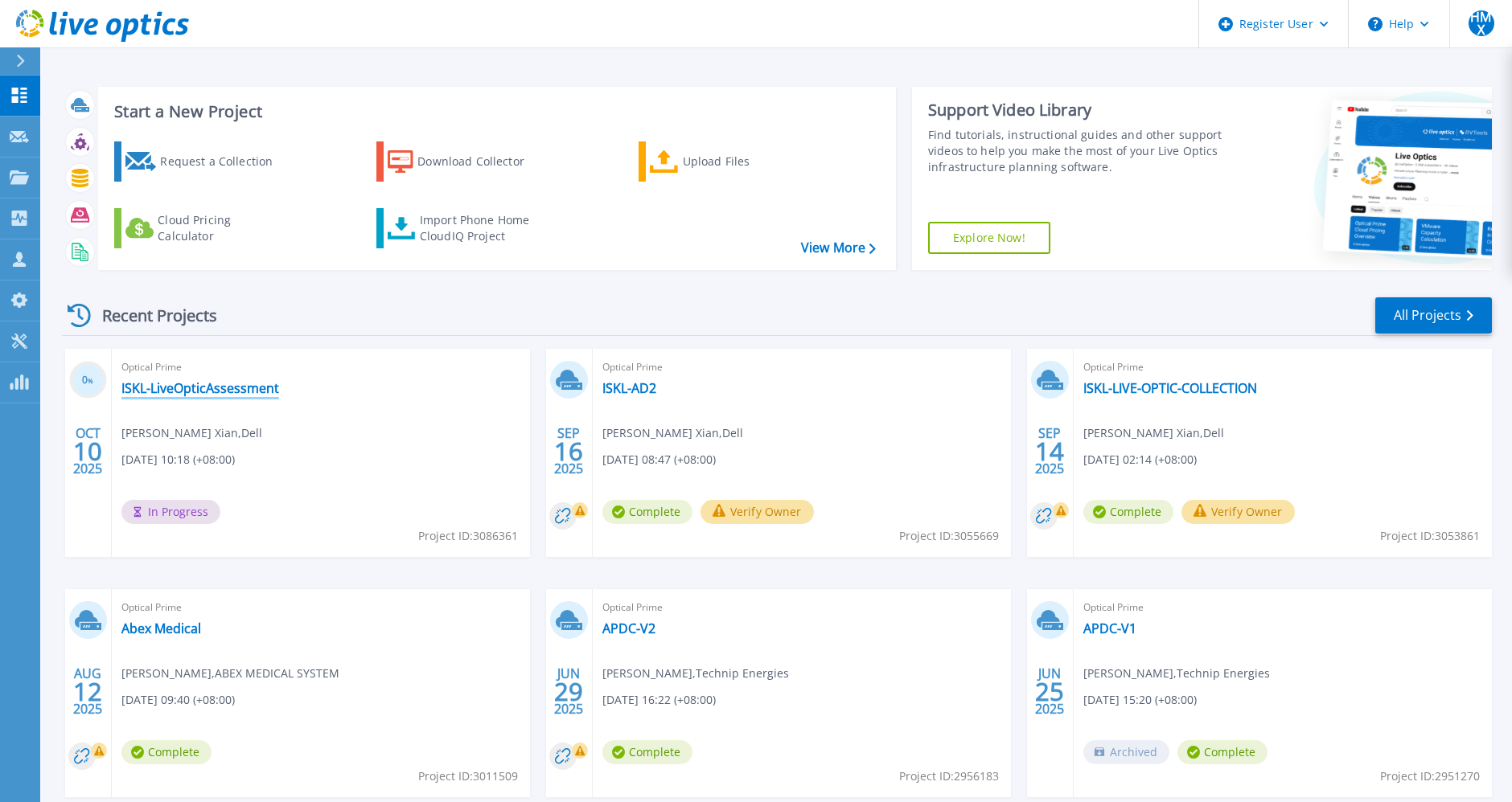
click at [205, 393] on link "ISKL-LiveOpticAssessment" at bounding box center [200, 388] width 158 height 17
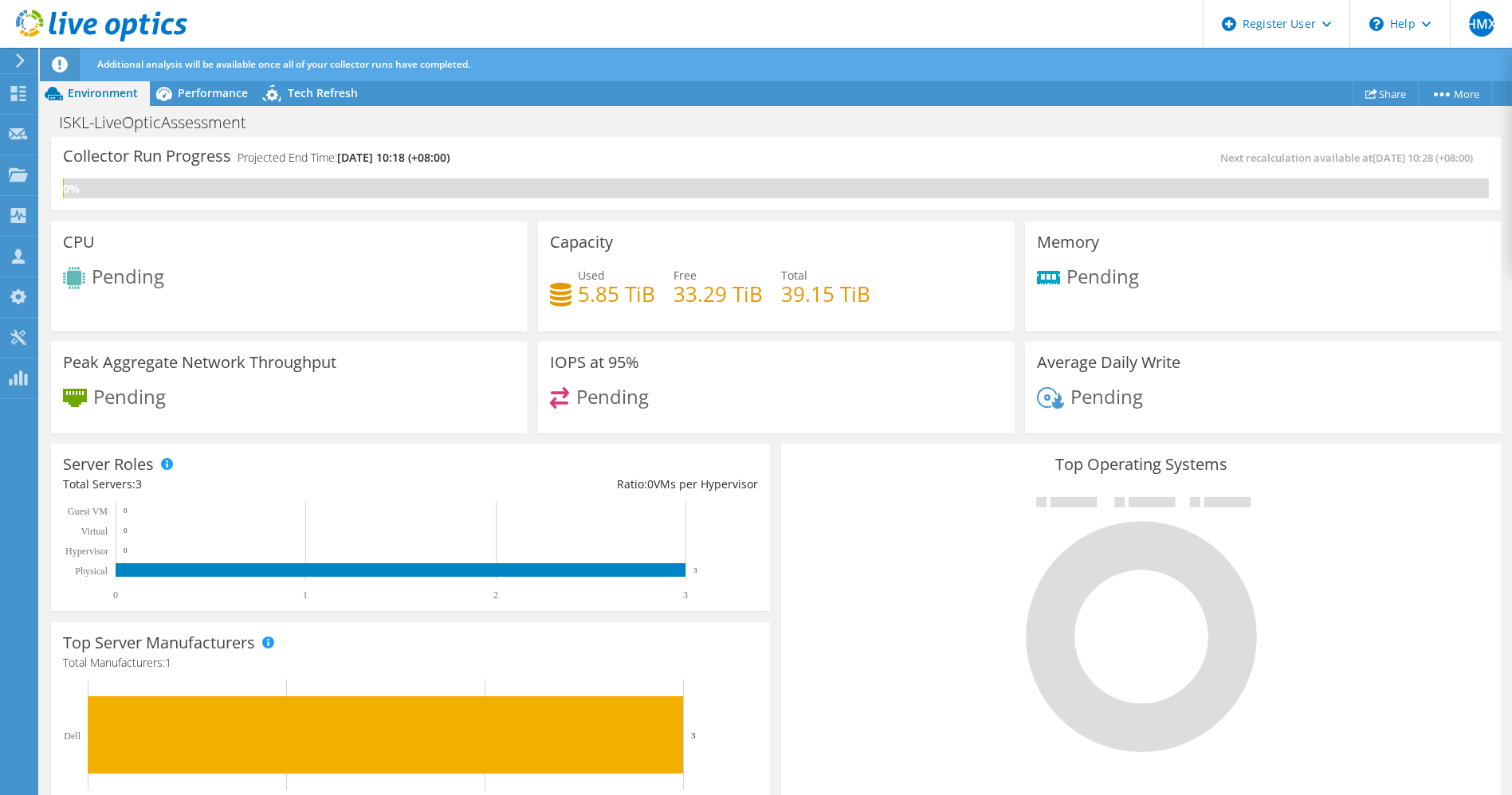
scroll to position [93, 0]
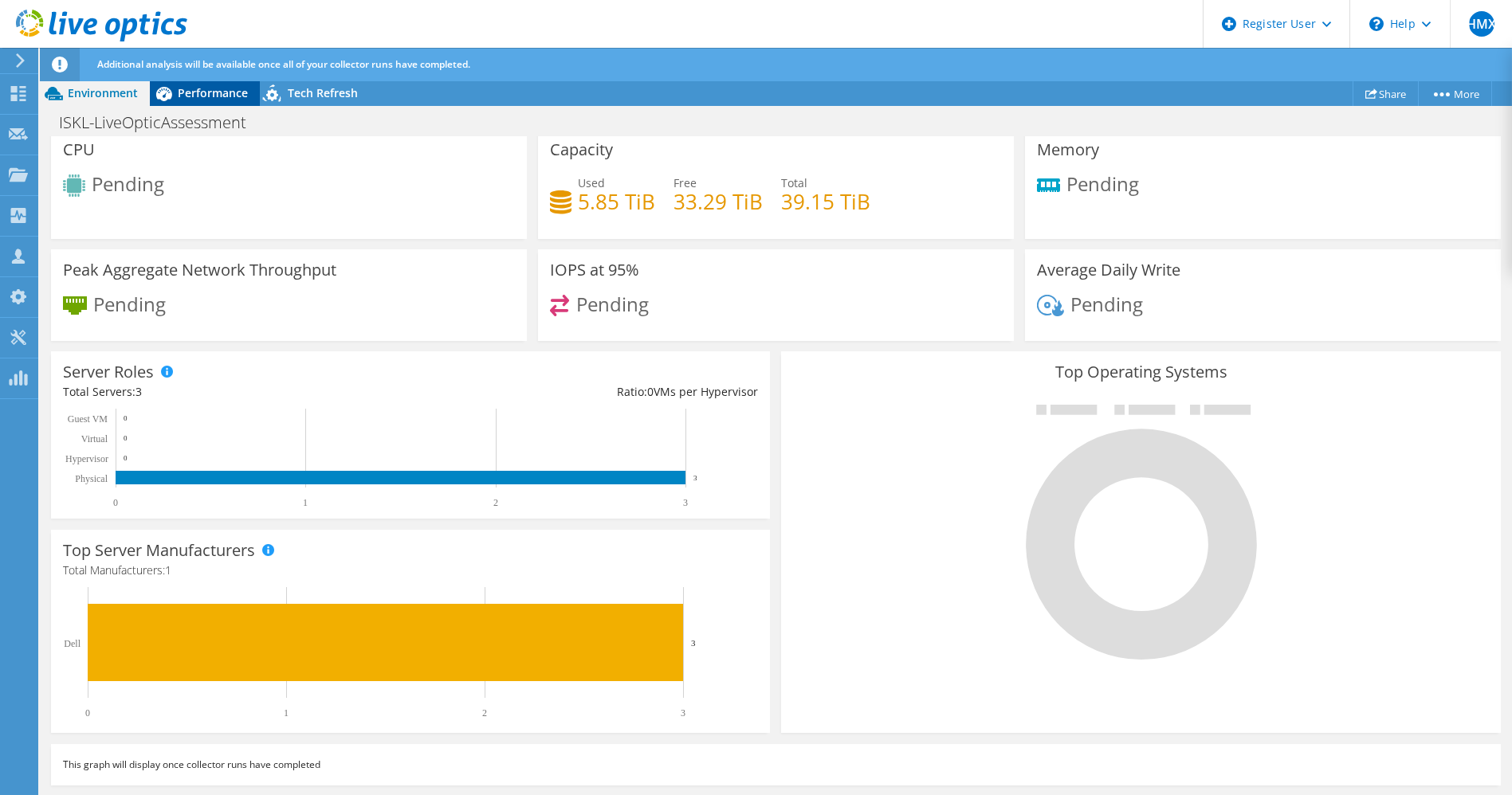
click at [213, 86] on span "Performance" at bounding box center [212, 93] width 70 height 15
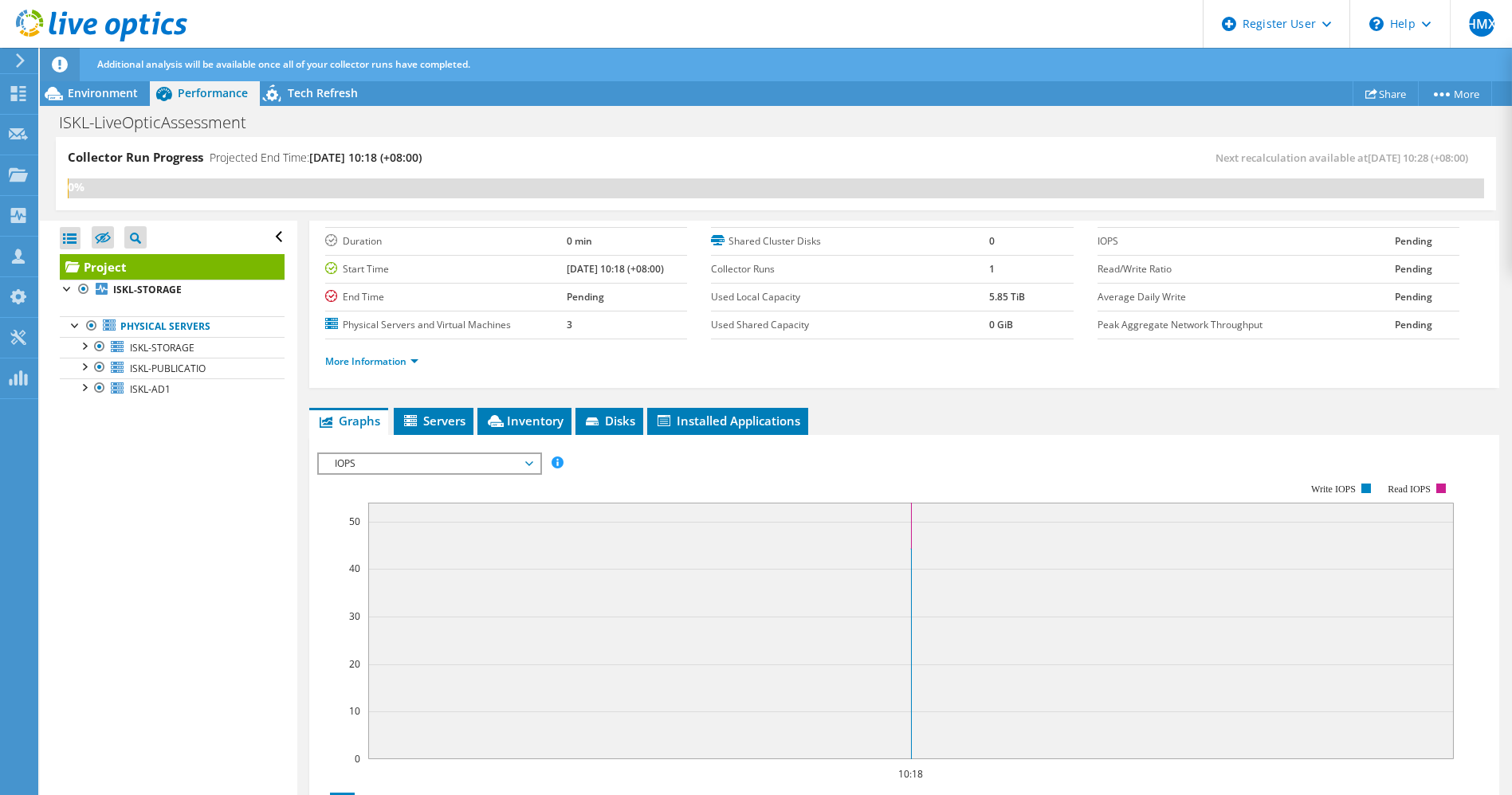
scroll to position [25, 0]
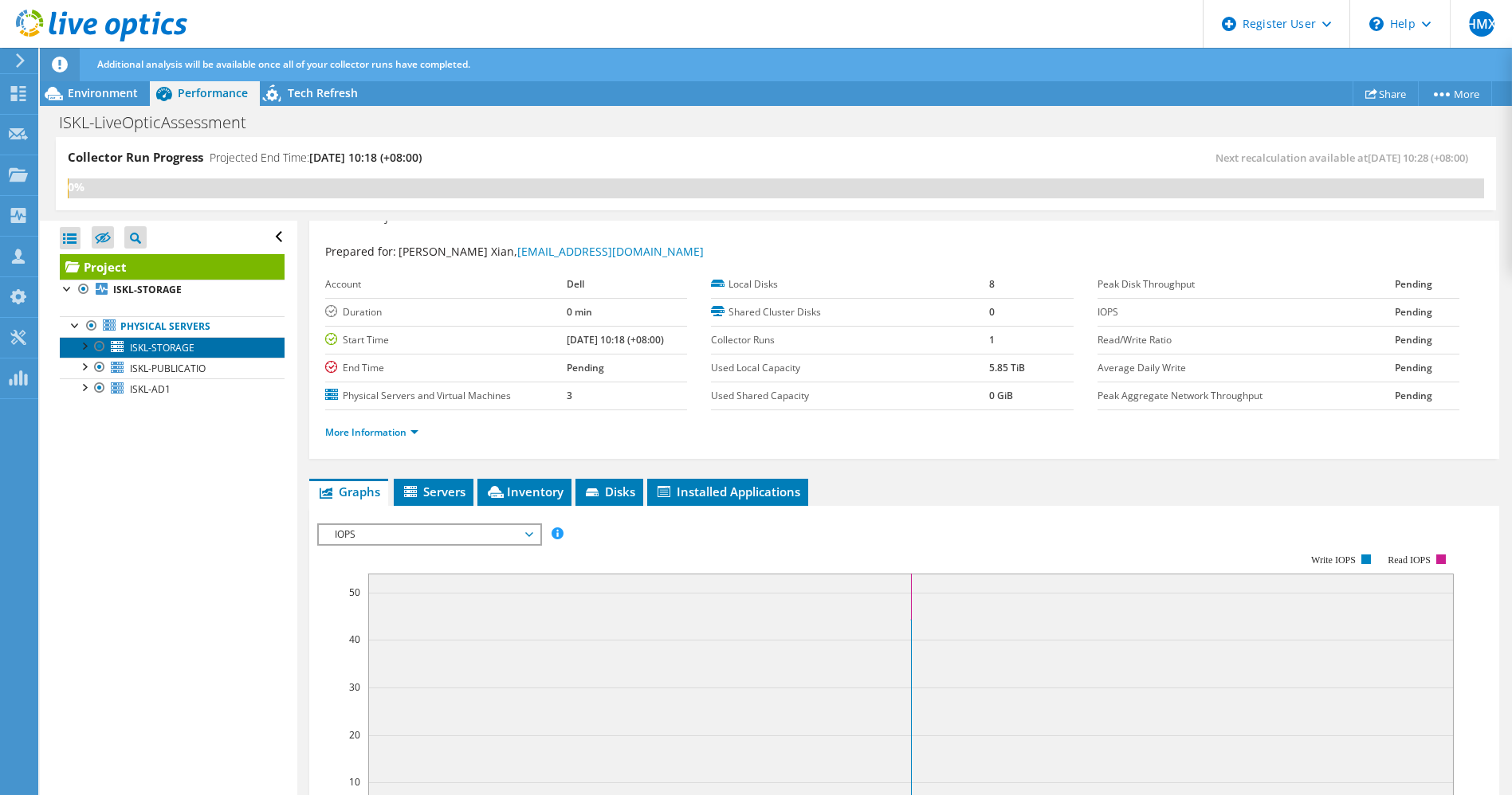
click at [156, 341] on span "ISKL-STORAGE" at bounding box center [162, 347] width 65 height 14
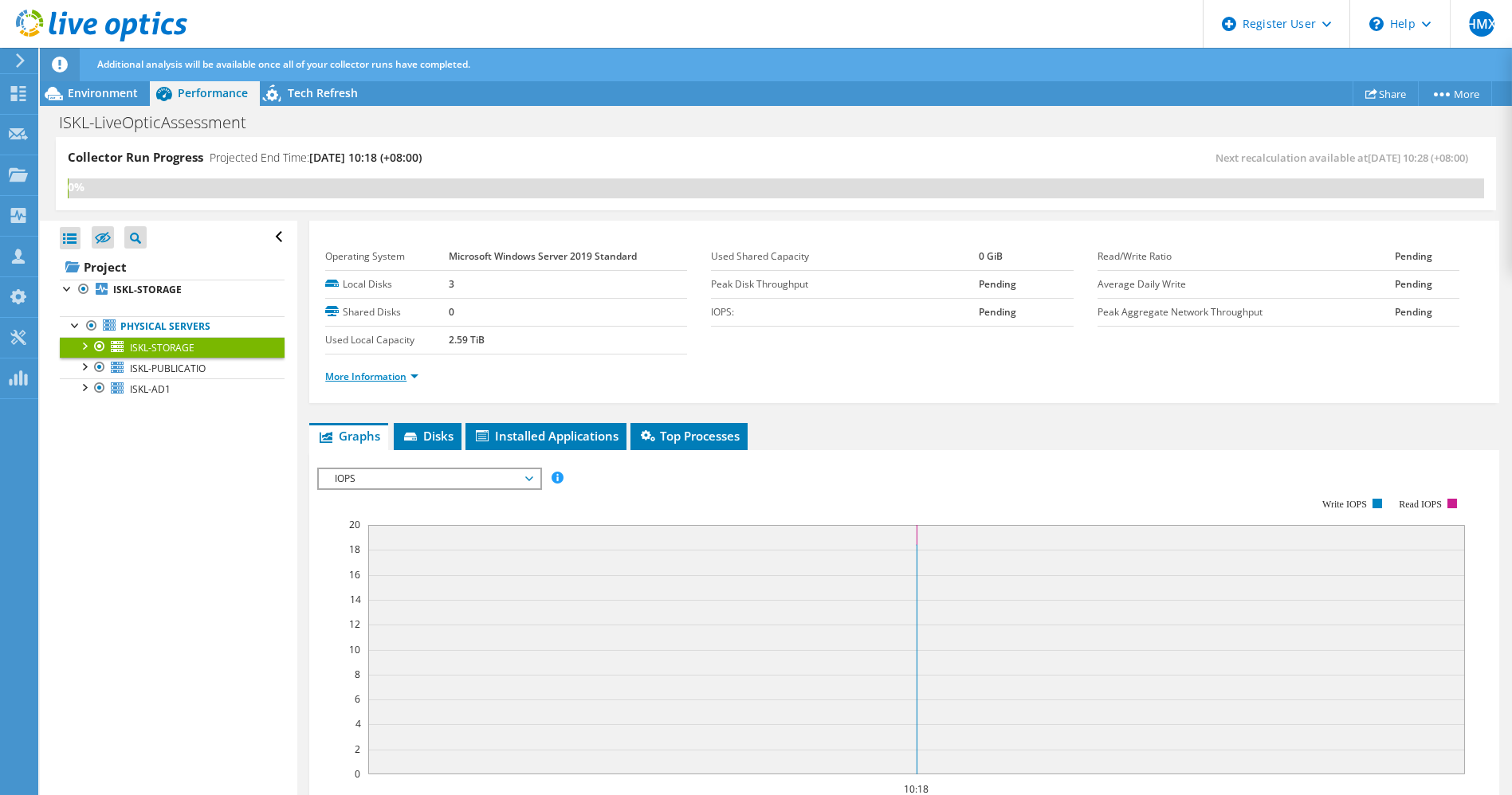
click at [391, 370] on link "More Information" at bounding box center [371, 377] width 94 height 14
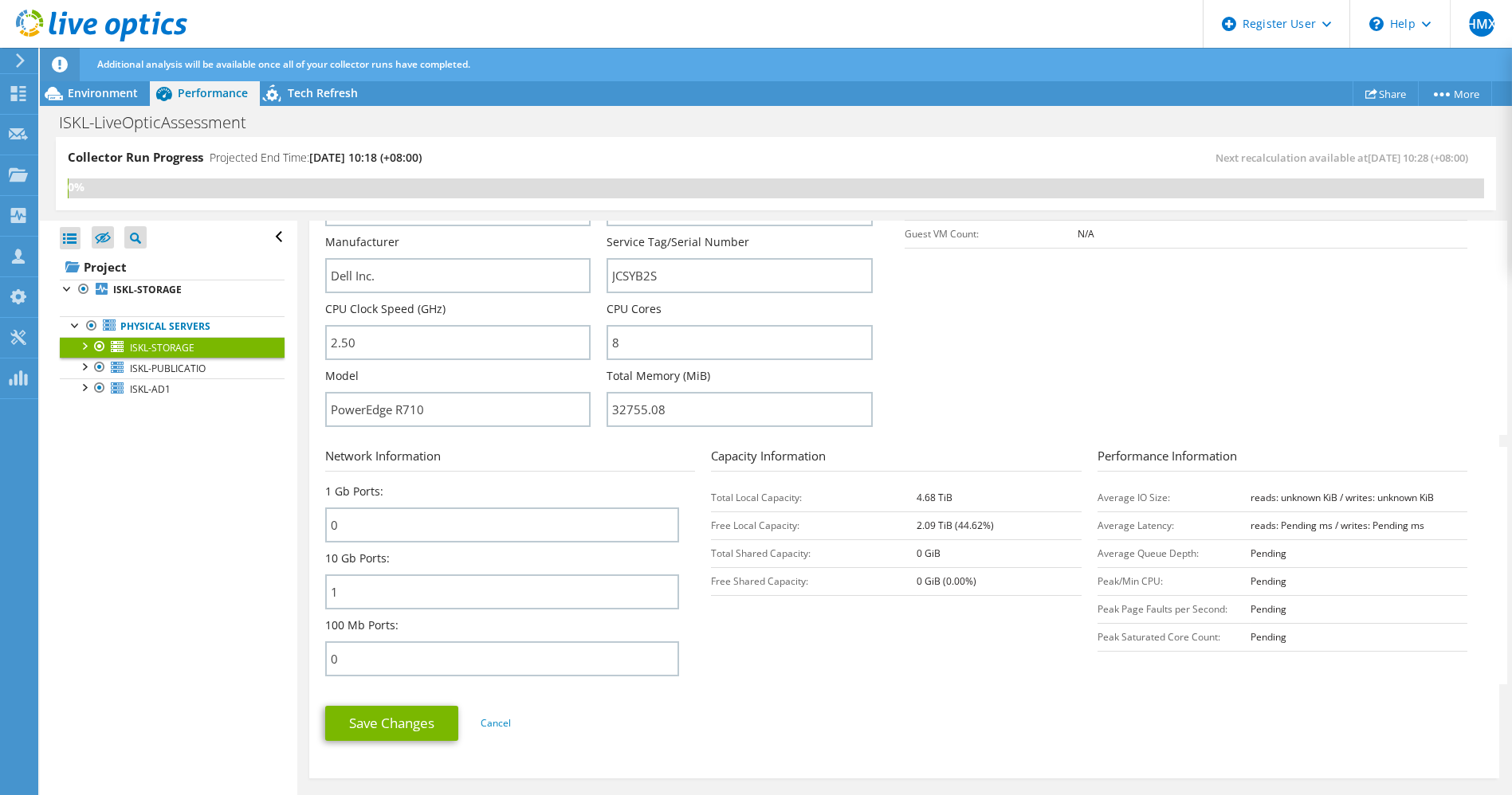
scroll to position [375, 0]
click at [197, 364] on span "ISKL-PUBLICATIO" at bounding box center [167, 368] width 76 height 14
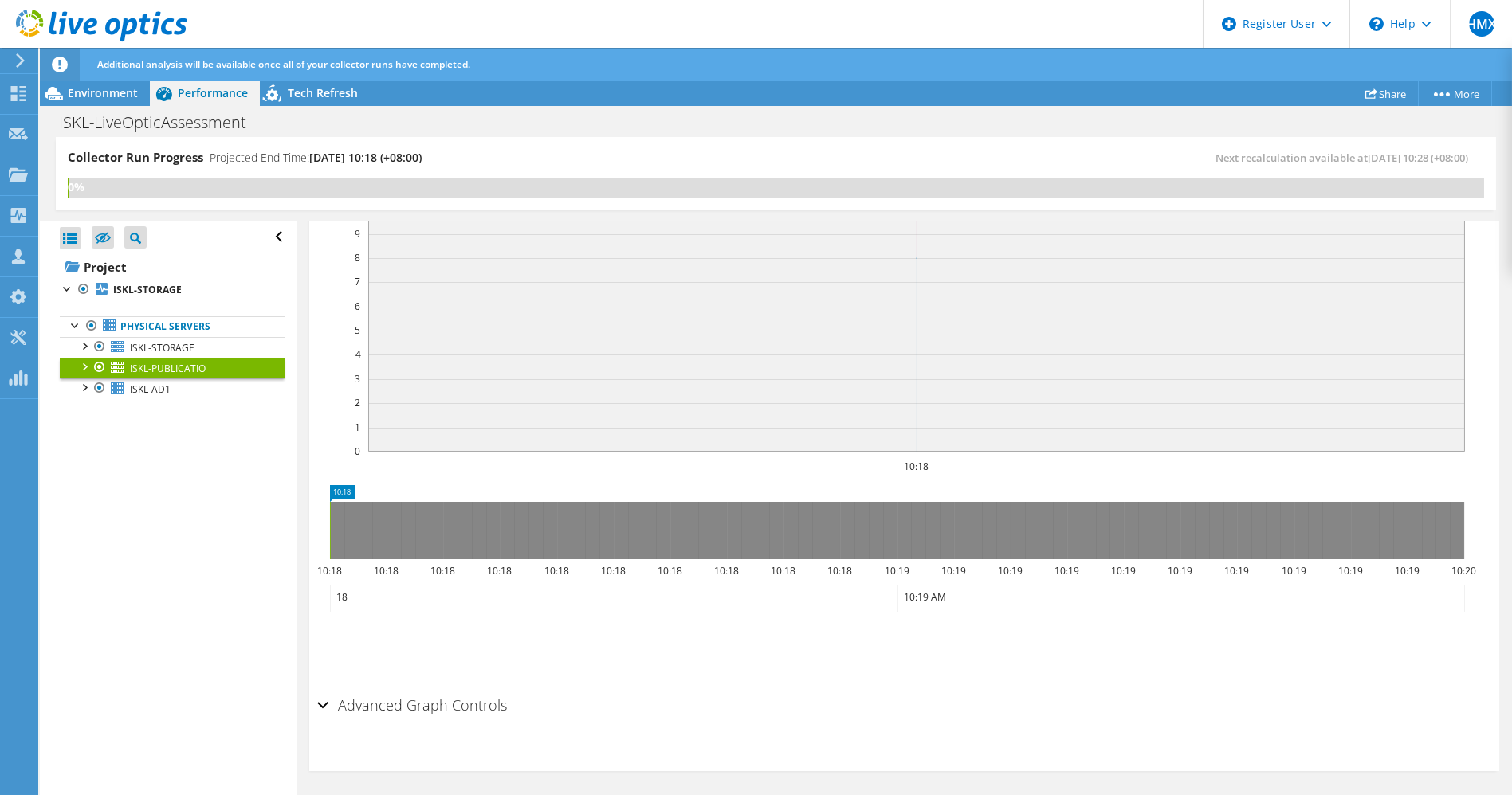
scroll to position [0, 0]
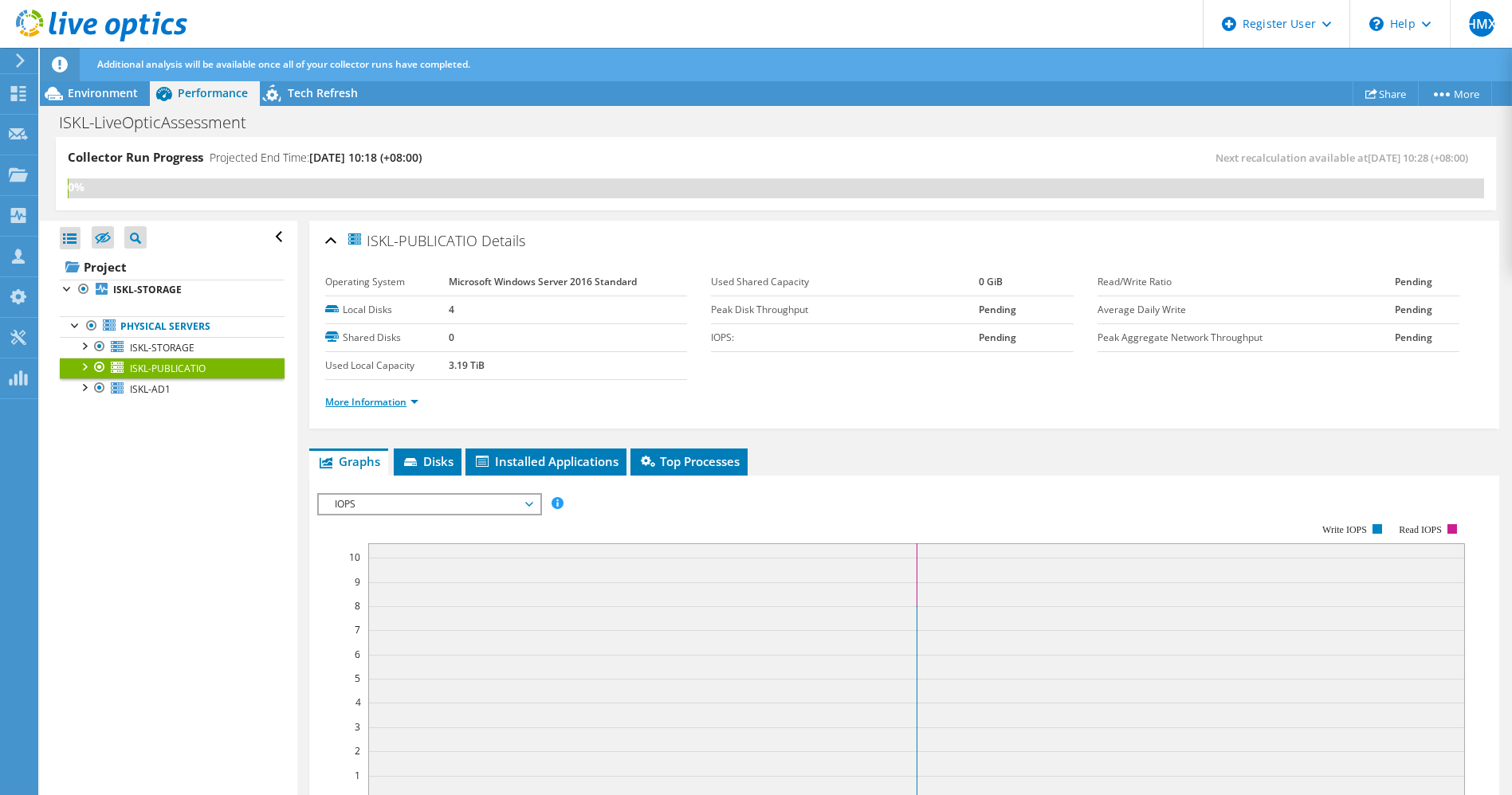
click at [370, 396] on link "More Information" at bounding box center [371, 402] width 94 height 14
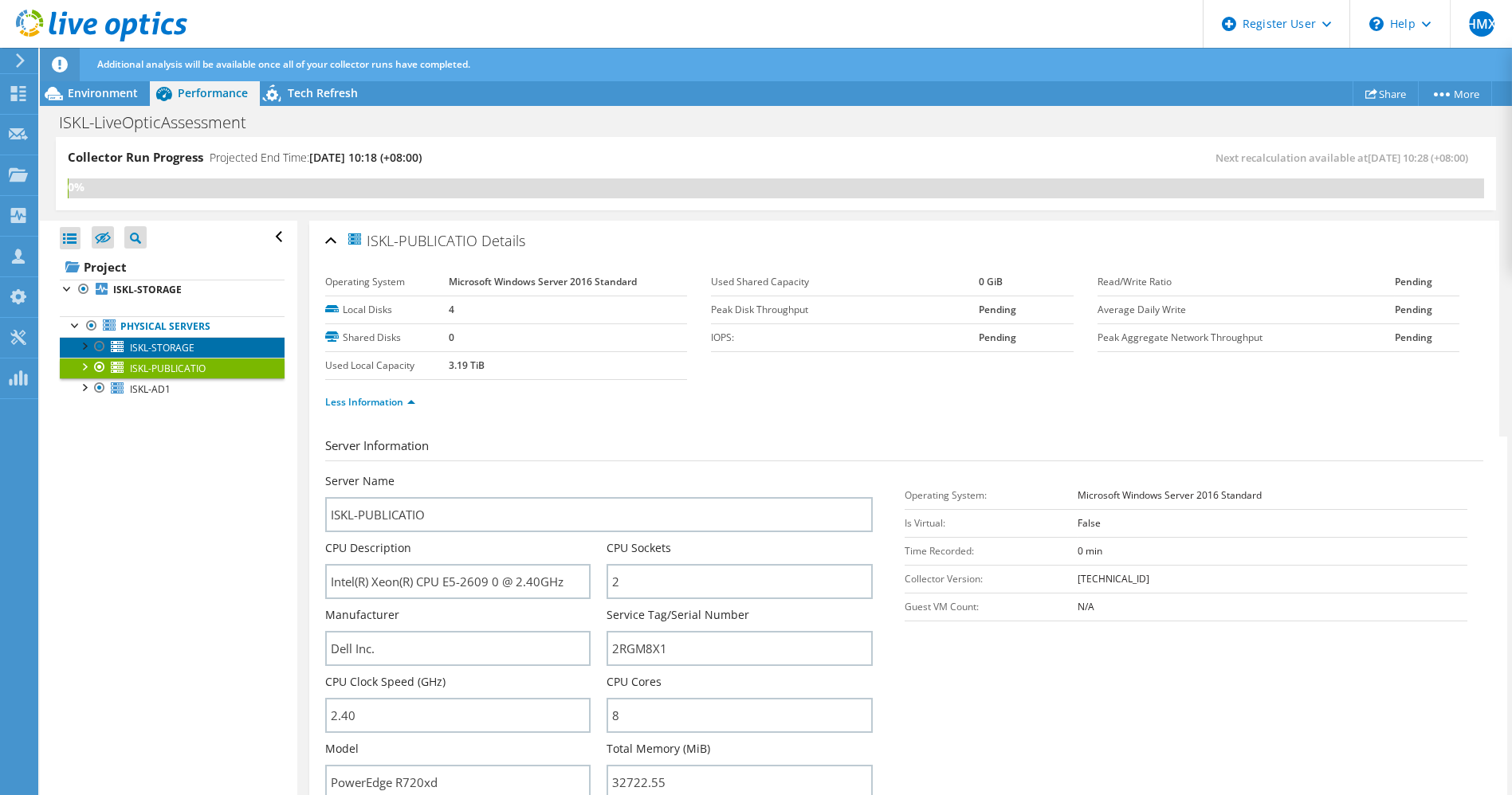
click at [168, 344] on span "ISKL-STORAGE" at bounding box center [162, 347] width 65 height 14
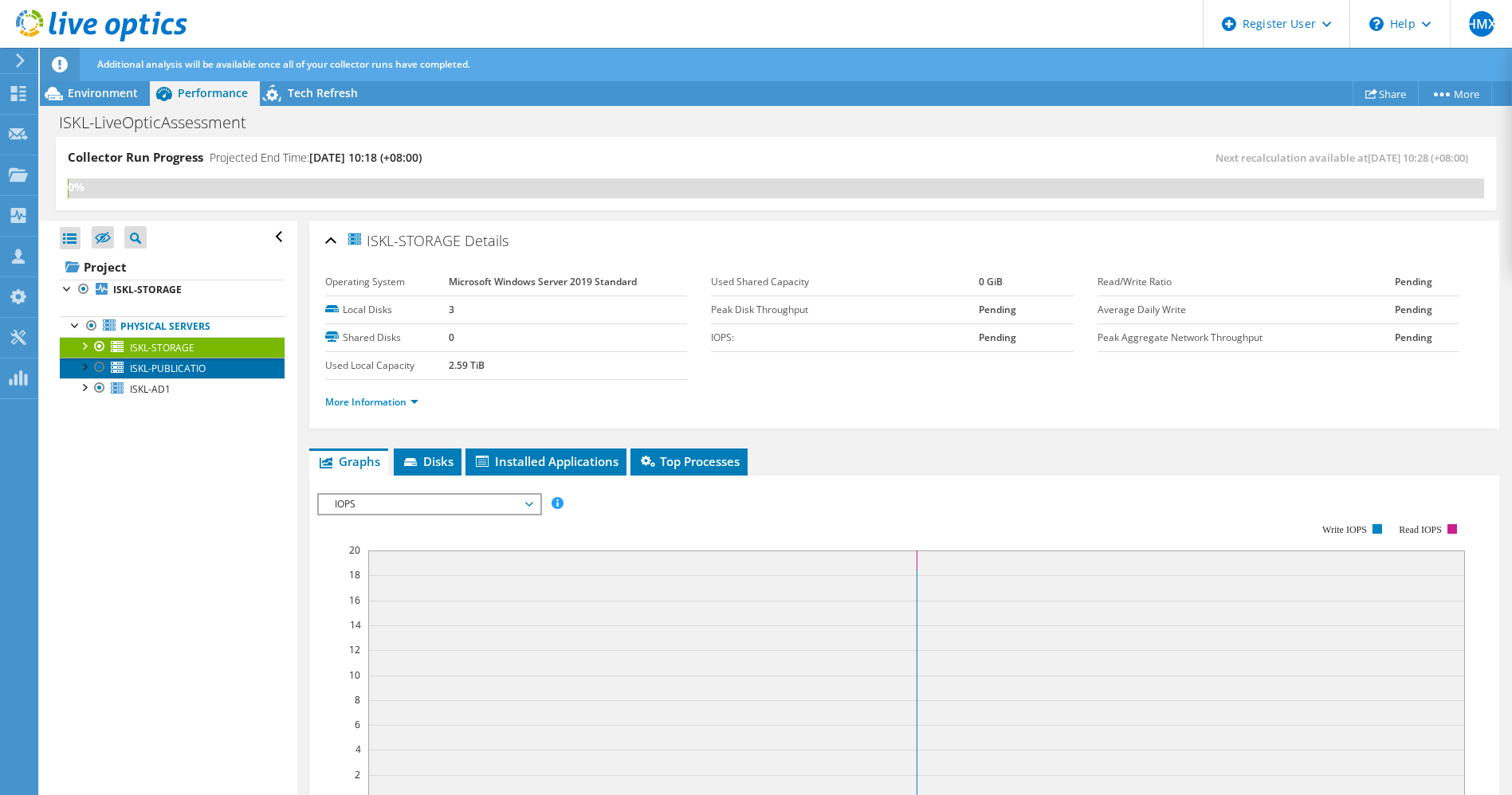
click at [169, 363] on span "ISKL-PUBLICATIO" at bounding box center [167, 368] width 76 height 14
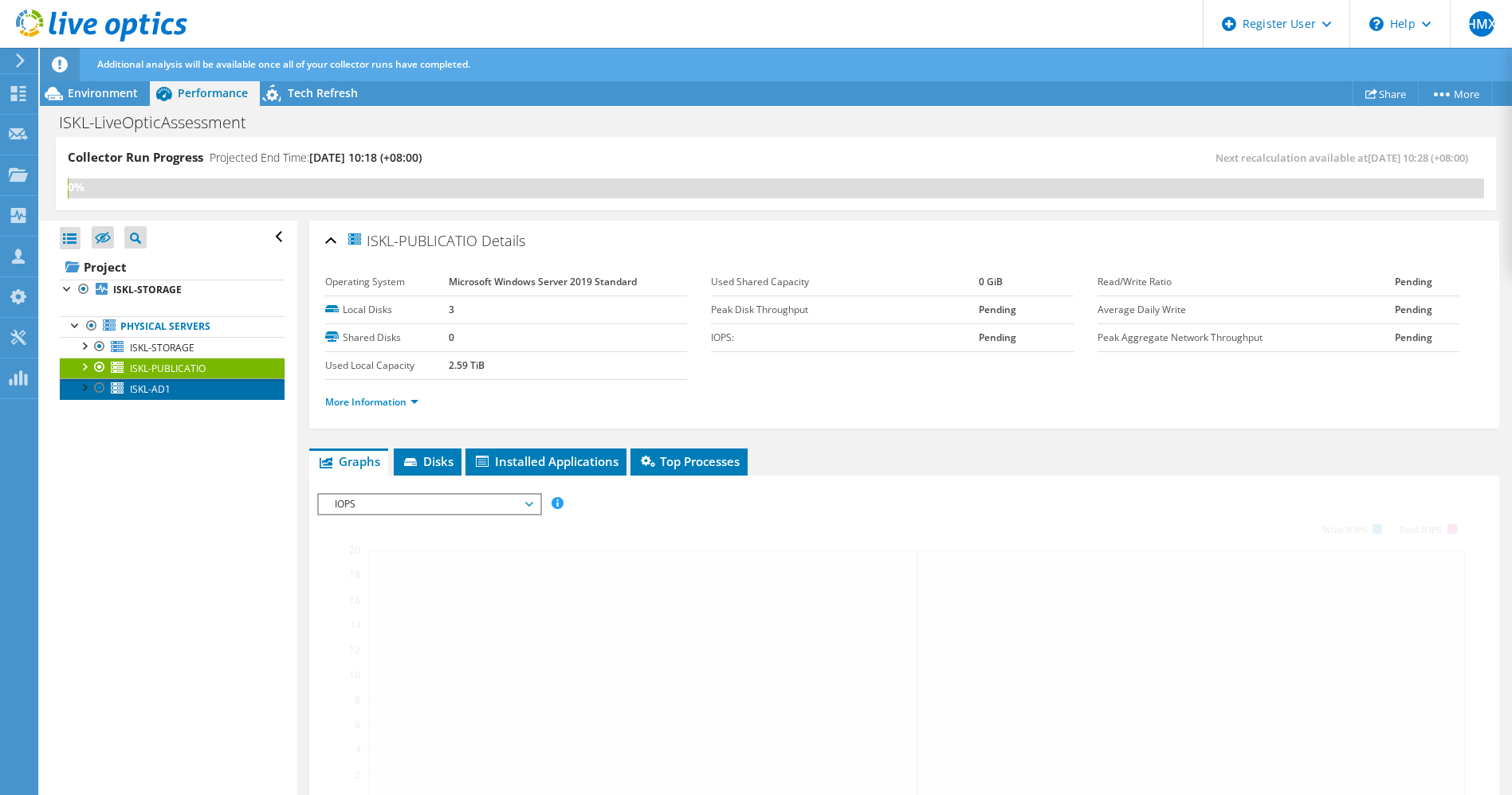
click at [164, 384] on span "ISKL-AD1" at bounding box center [150, 389] width 41 height 14
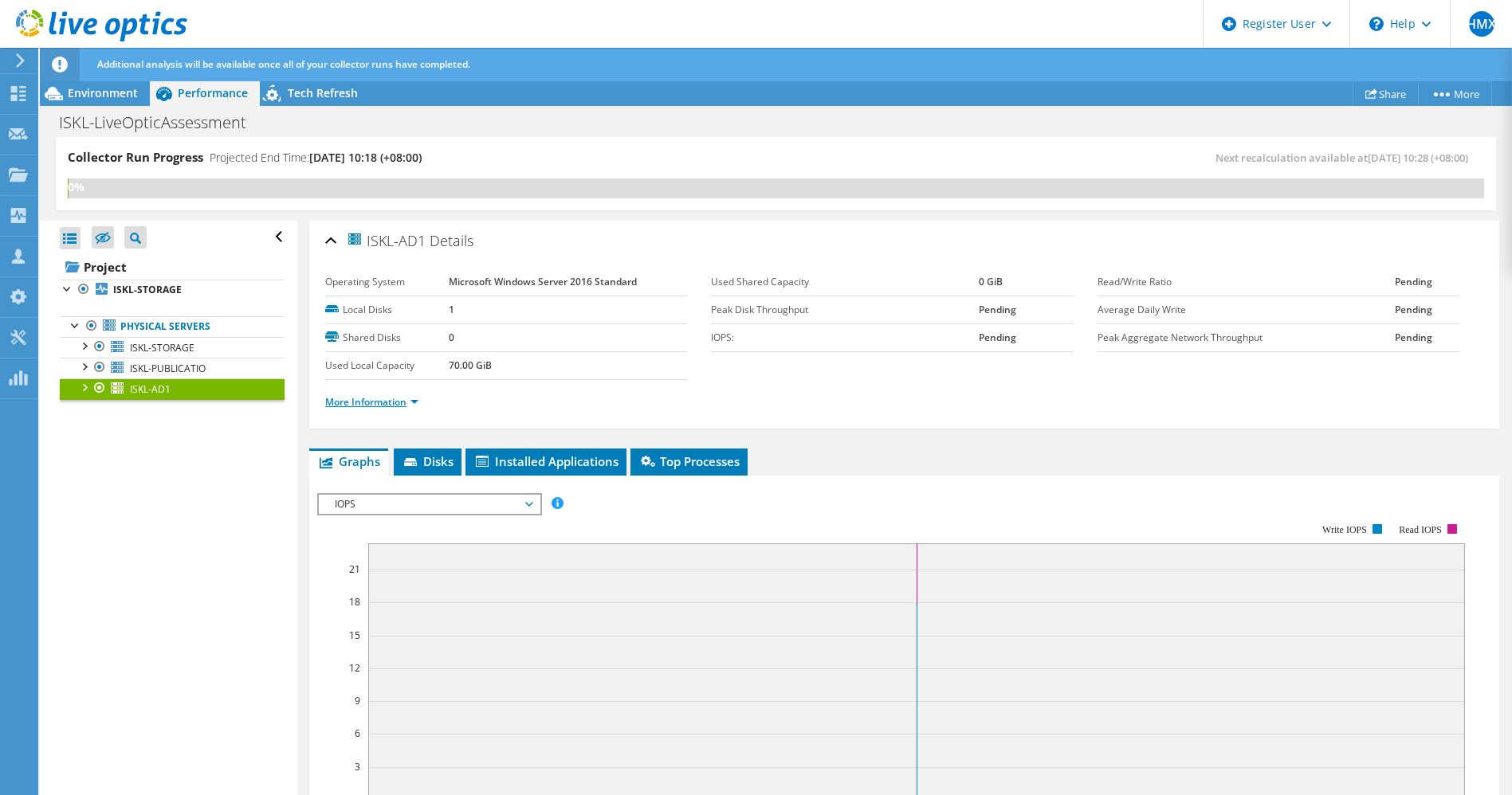
click at [404, 398] on link "More Information" at bounding box center [371, 402] width 94 height 14
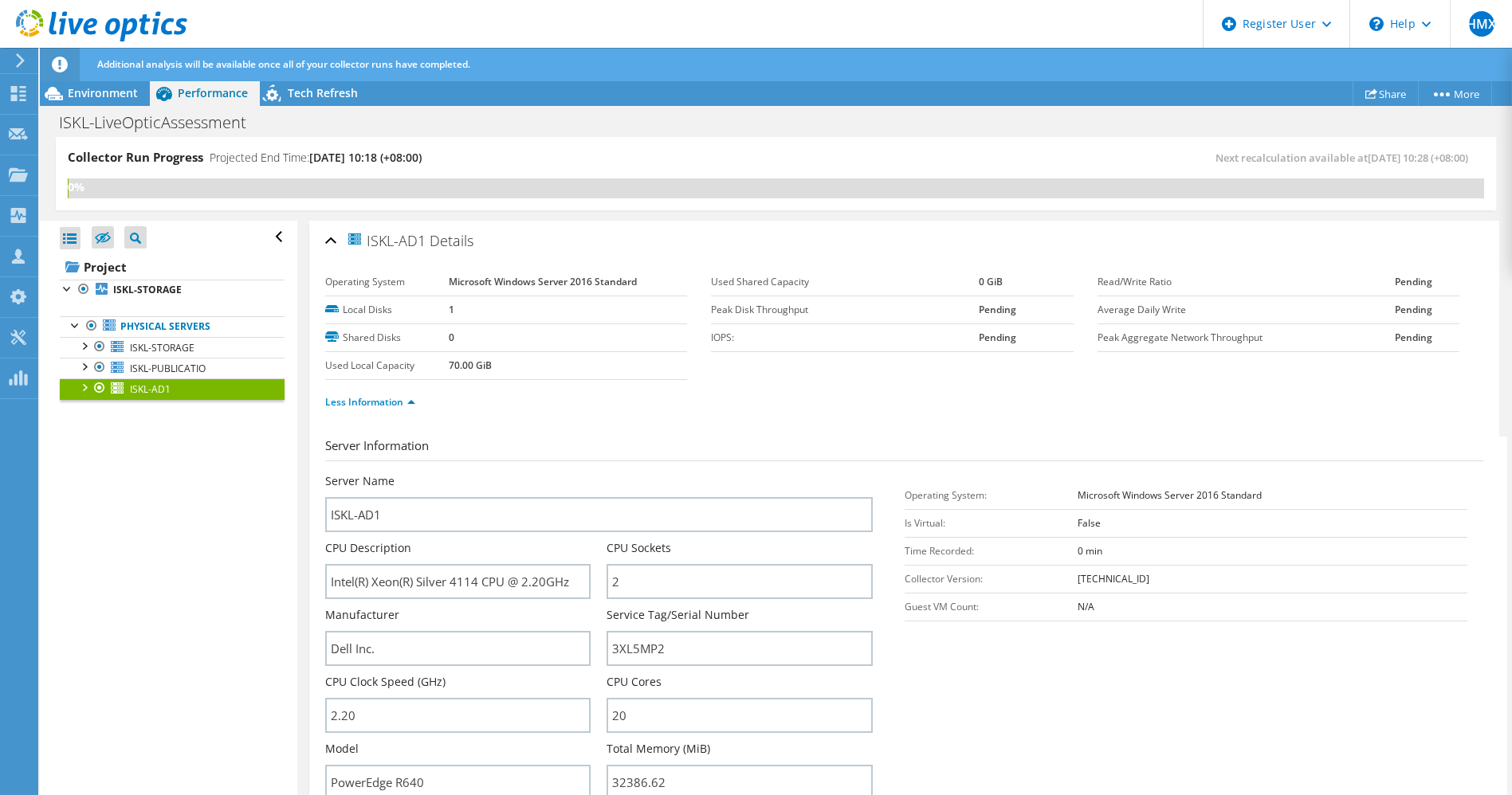
click at [105, 78] on div "Additional analysis will be available once all of your collector runs have comp…" at bounding box center [806, 65] width 1425 height 34
click at [112, 92] on span "Environment" at bounding box center [102, 93] width 70 height 15
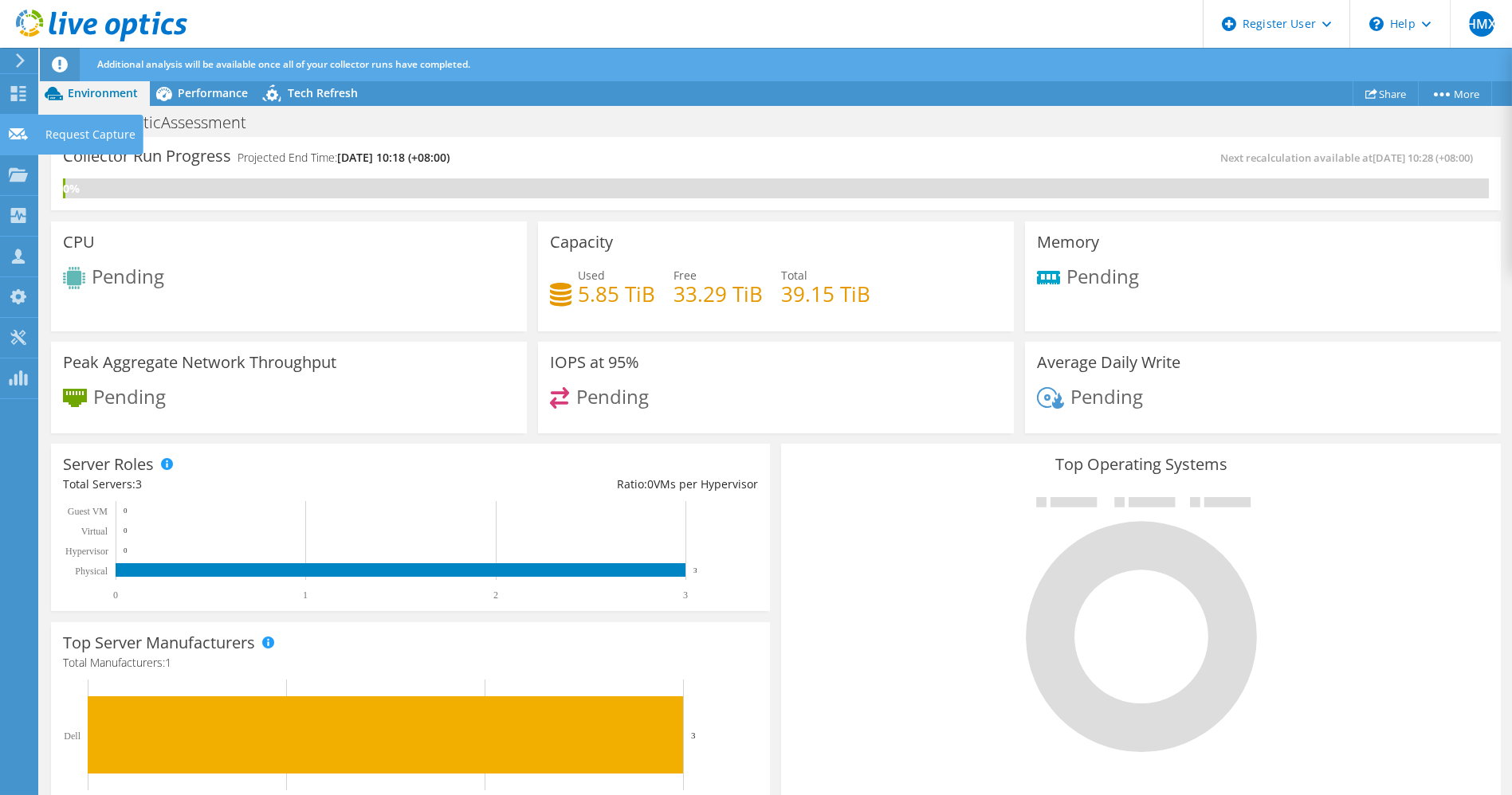
click at [17, 143] on div at bounding box center [18, 136] width 19 height 17
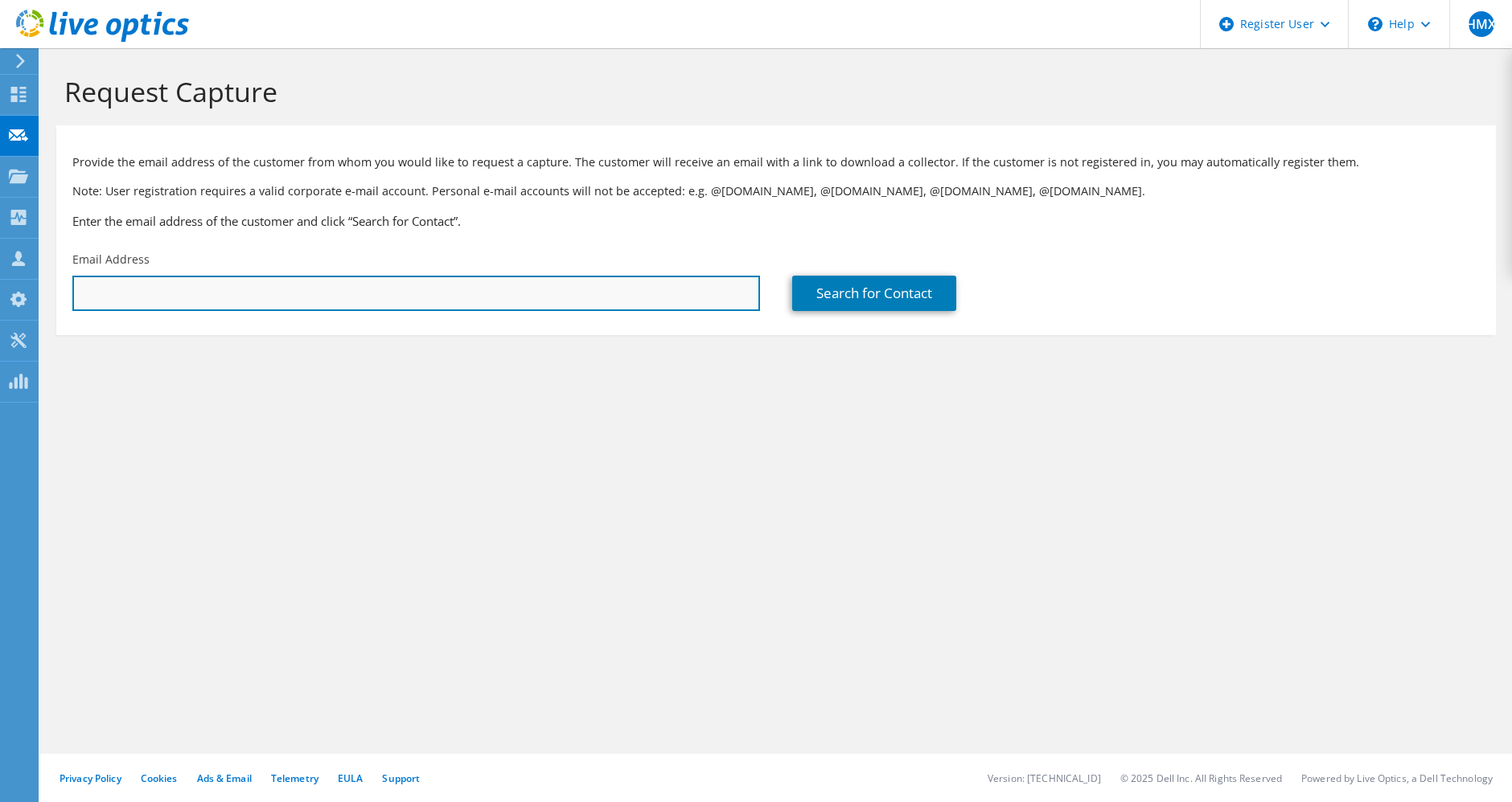
click at [250, 289] on input "text" at bounding box center [416, 294] width 688 height 36
type input "[EMAIL_ADDRESS][DOMAIN_NAME]"
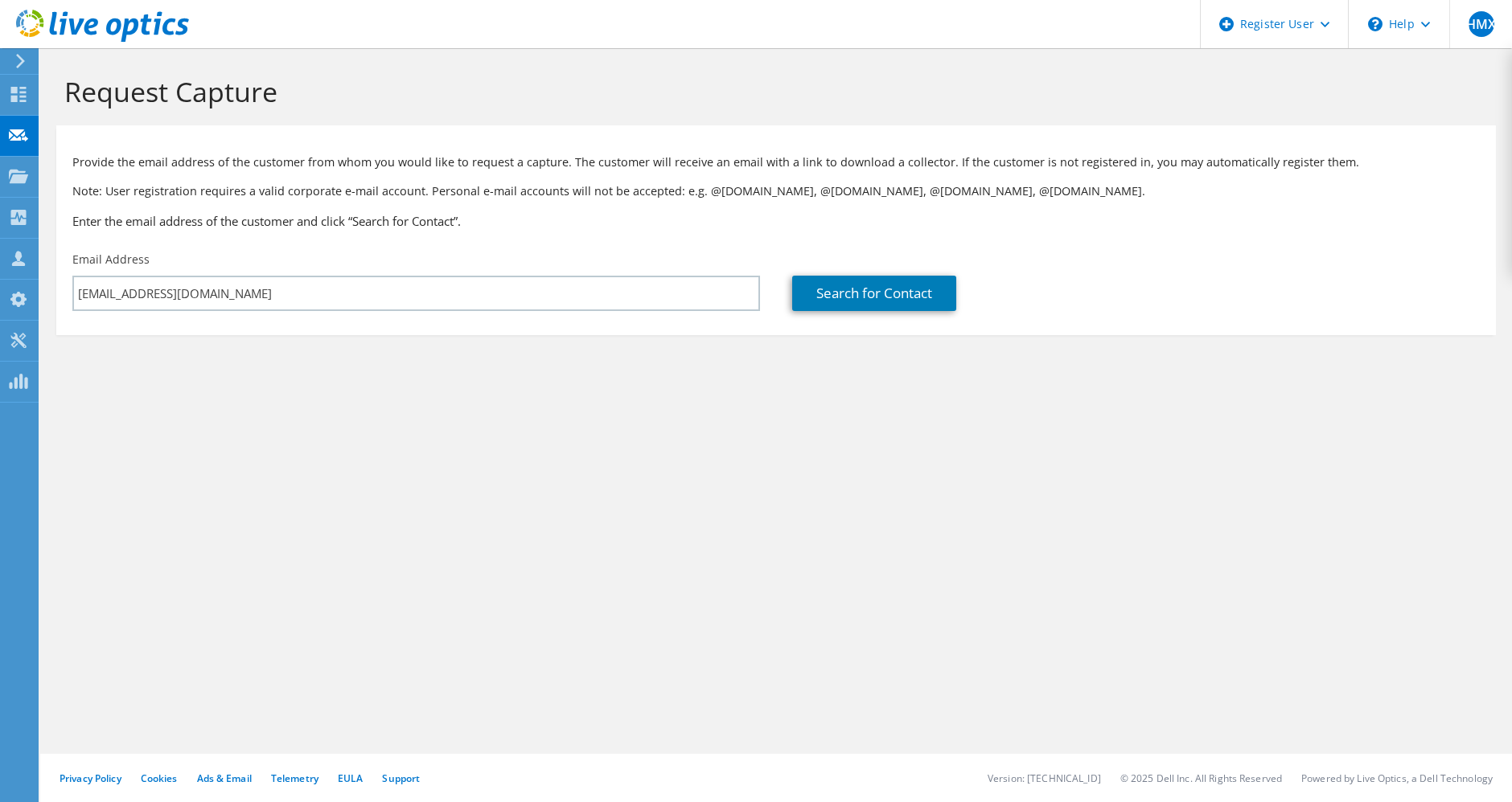
click at [819, 312] on div "Search for Contact" at bounding box center [1136, 281] width 720 height 75
click at [842, 297] on link "Search for Contact" at bounding box center [874, 294] width 164 height 36
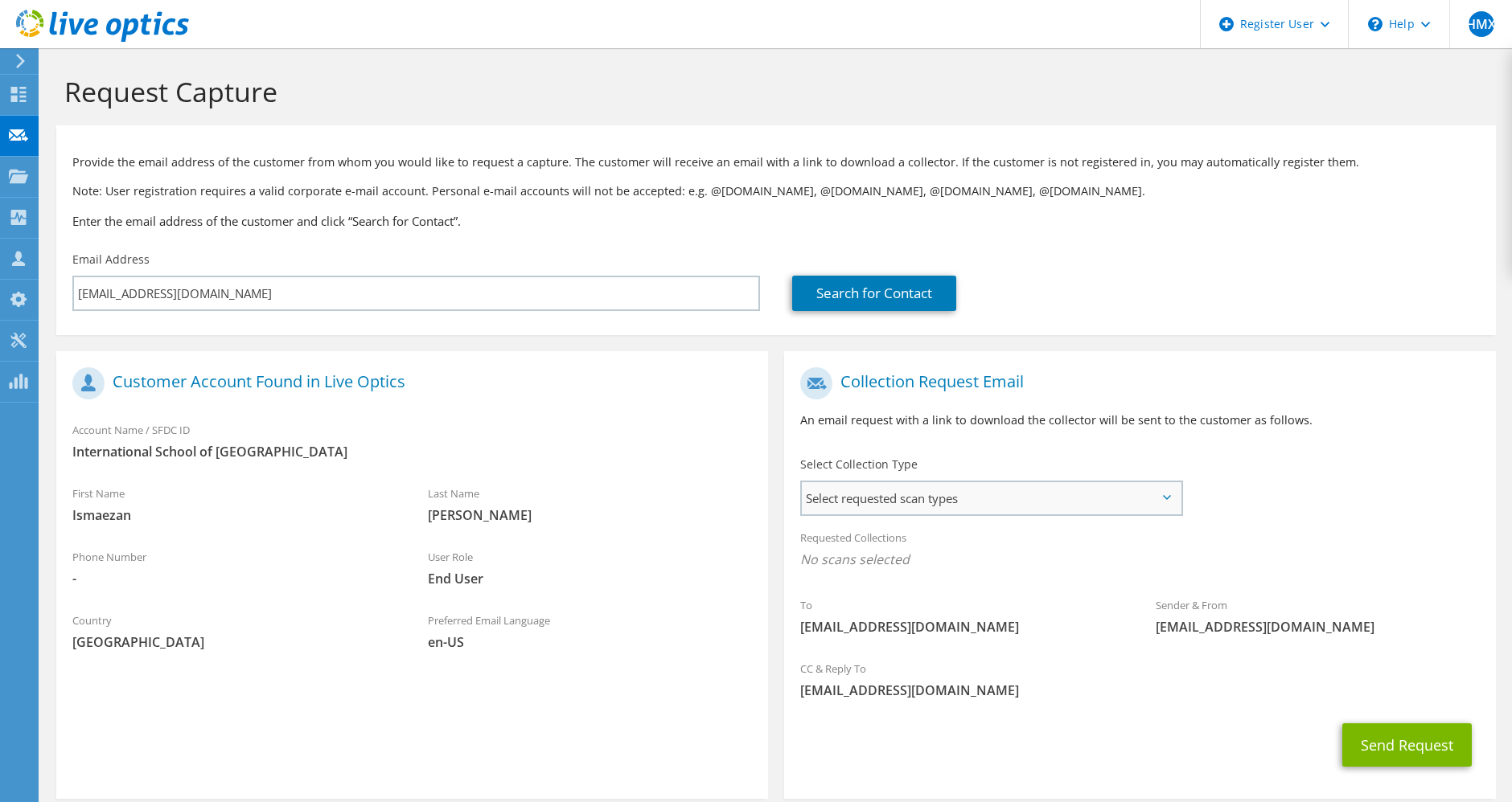
click at [971, 503] on span "Select requested scan types" at bounding box center [991, 498] width 379 height 32
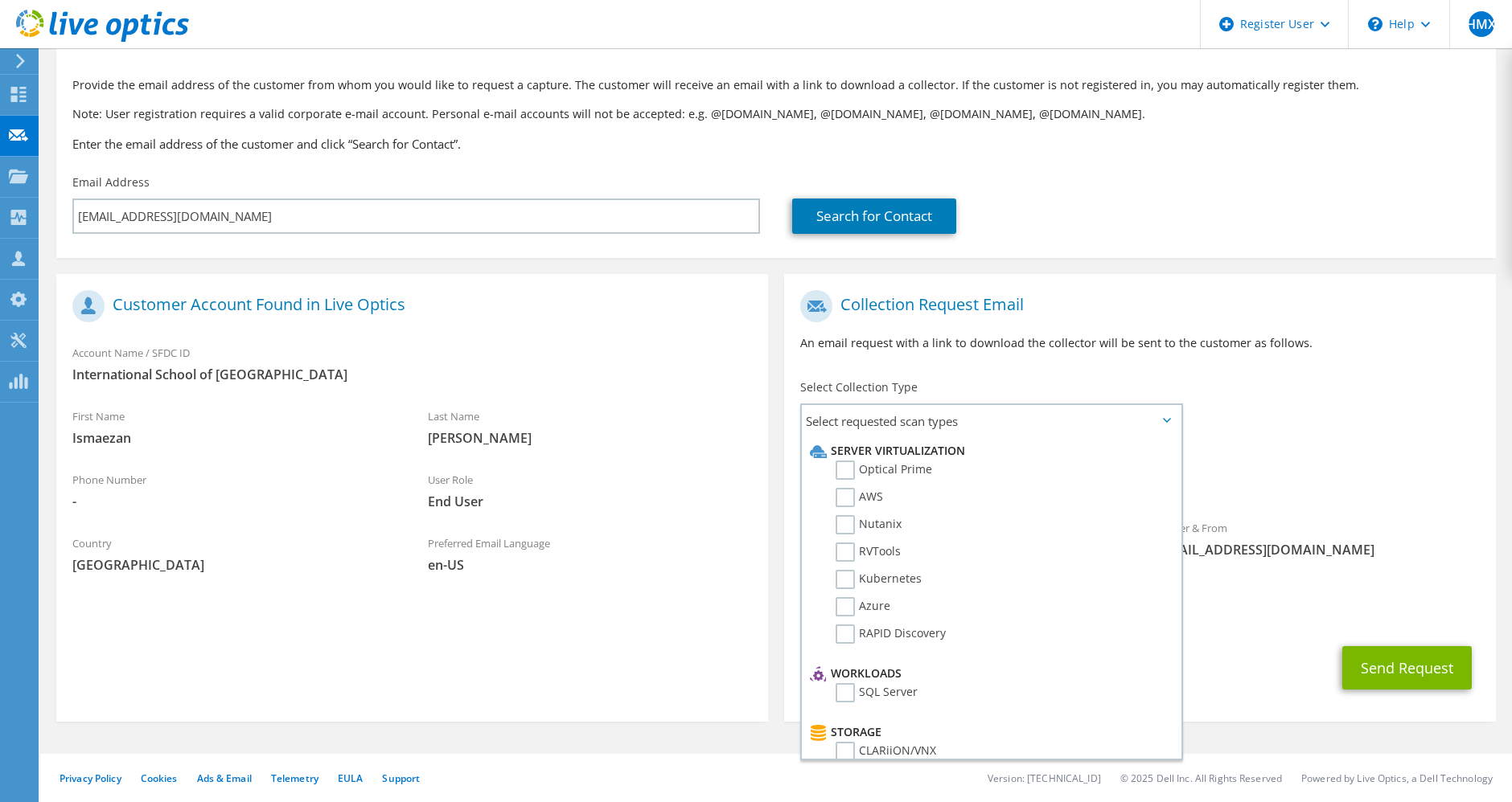
click at [1335, 442] on div "To [EMAIL_ADDRESS][DOMAIN_NAME] Sender & From [EMAIL_ADDRESS][DOMAIN_NAME]" at bounding box center [1139, 429] width 711 height 293
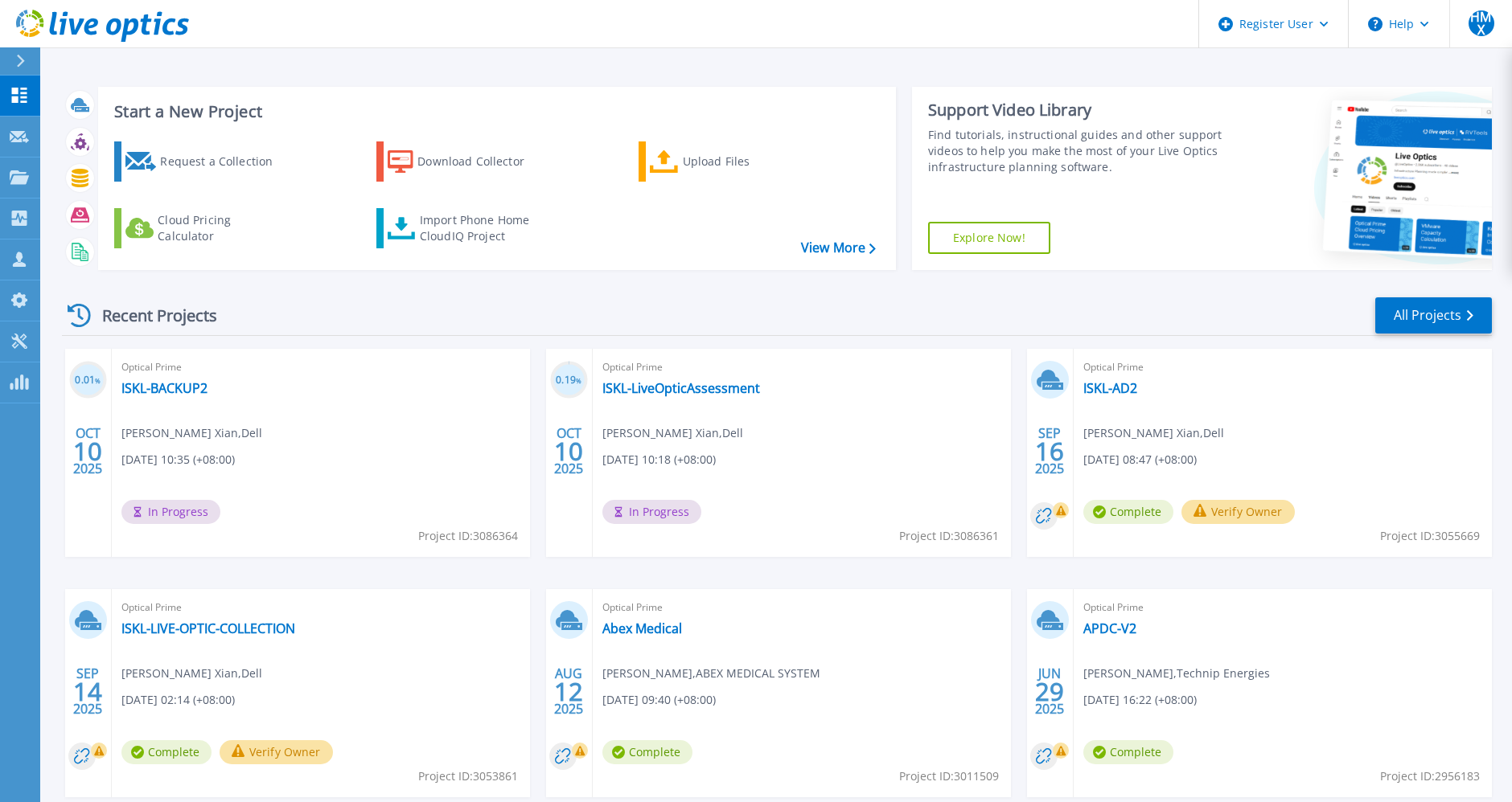
click at [668, 26] on header "Register User Help HMX Dell User [PERSON_NAME] Xian [EMAIL_ADDRESS][DOMAIN_NAME…" at bounding box center [756, 24] width 1512 height 49
